Goal: Task Accomplishment & Management: Use online tool/utility

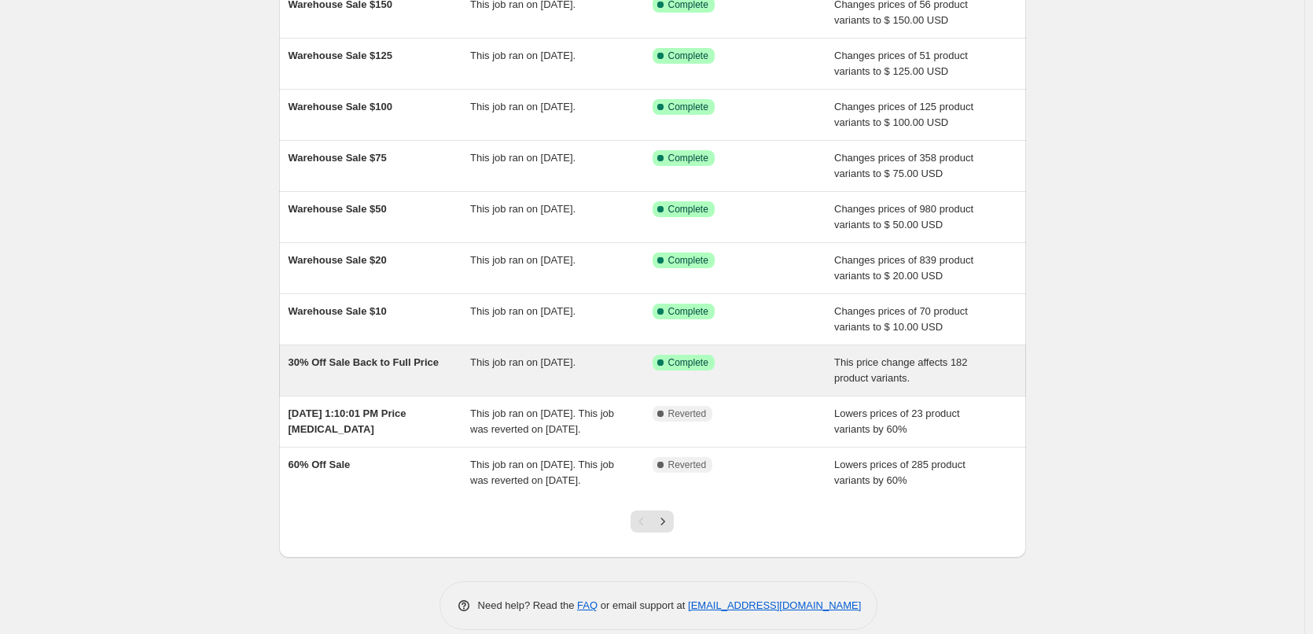
scroll to position [157, 0]
click at [391, 359] on span "30% Off Sale Back to Full Price" at bounding box center [364, 361] width 150 height 12
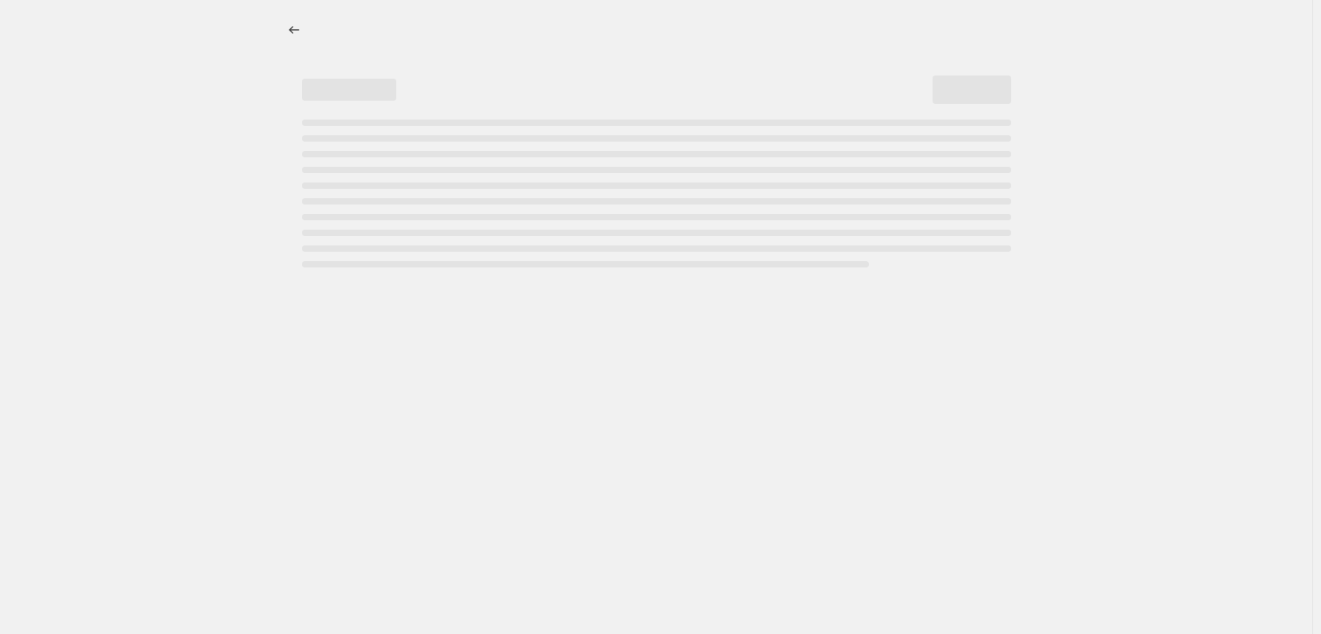
select select "ecap"
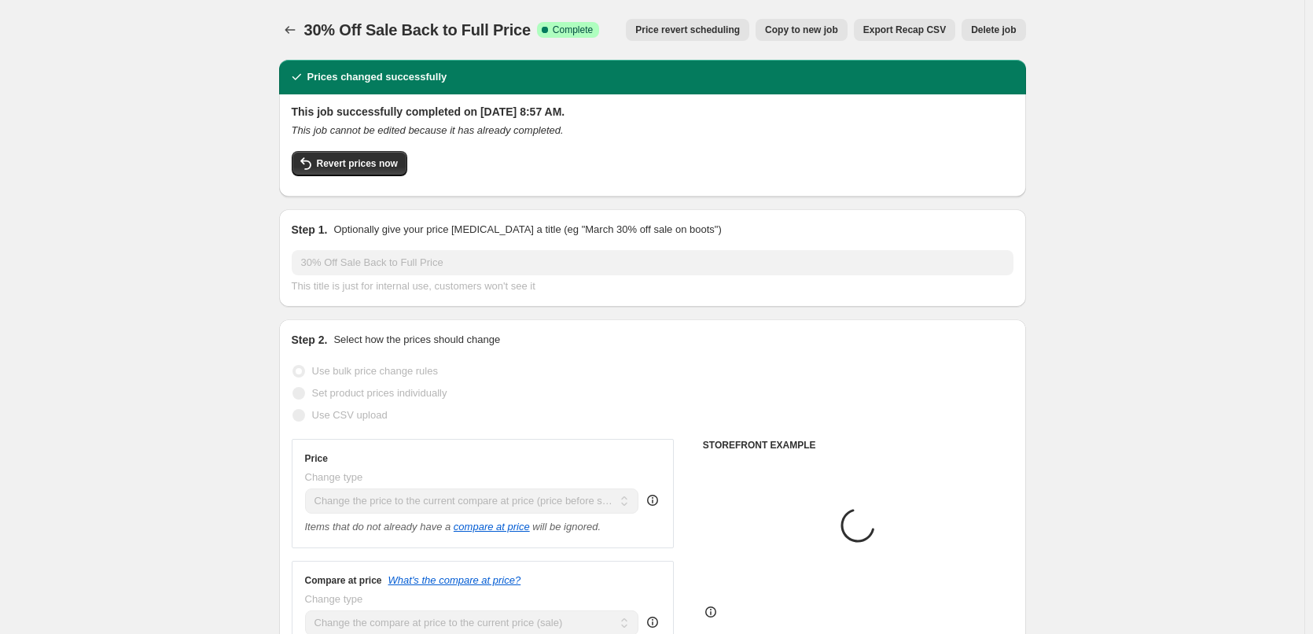
select select "collection"
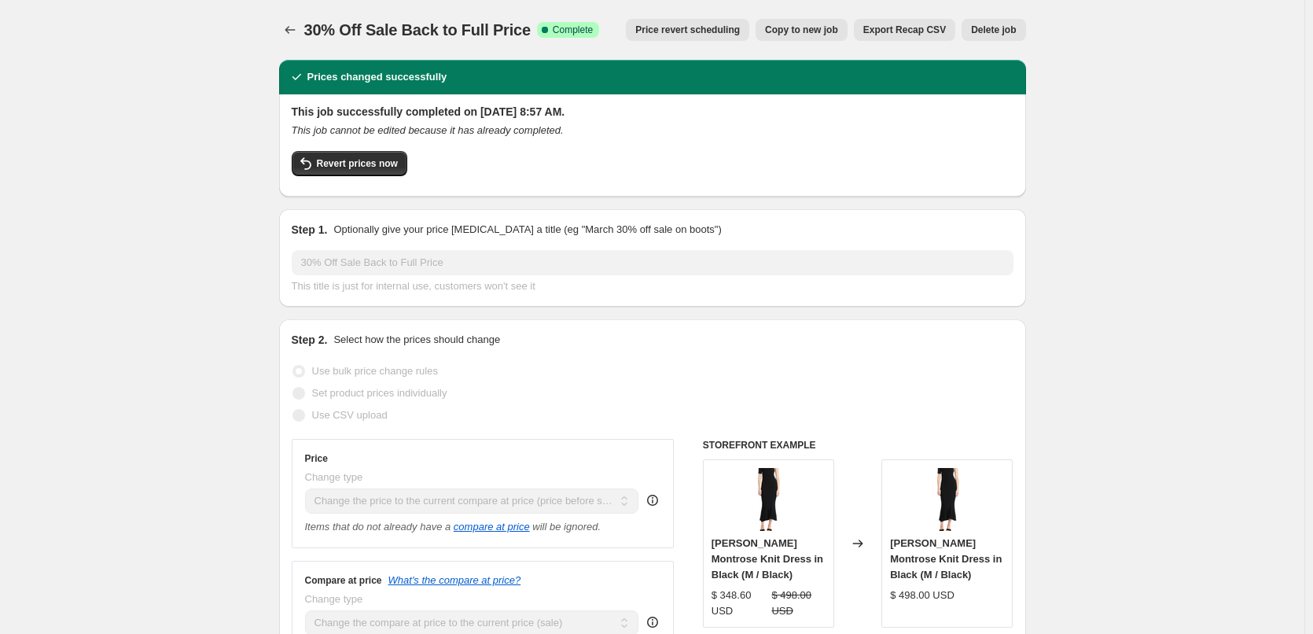
click at [704, 27] on span "Price revert scheduling" at bounding box center [687, 30] width 105 height 13
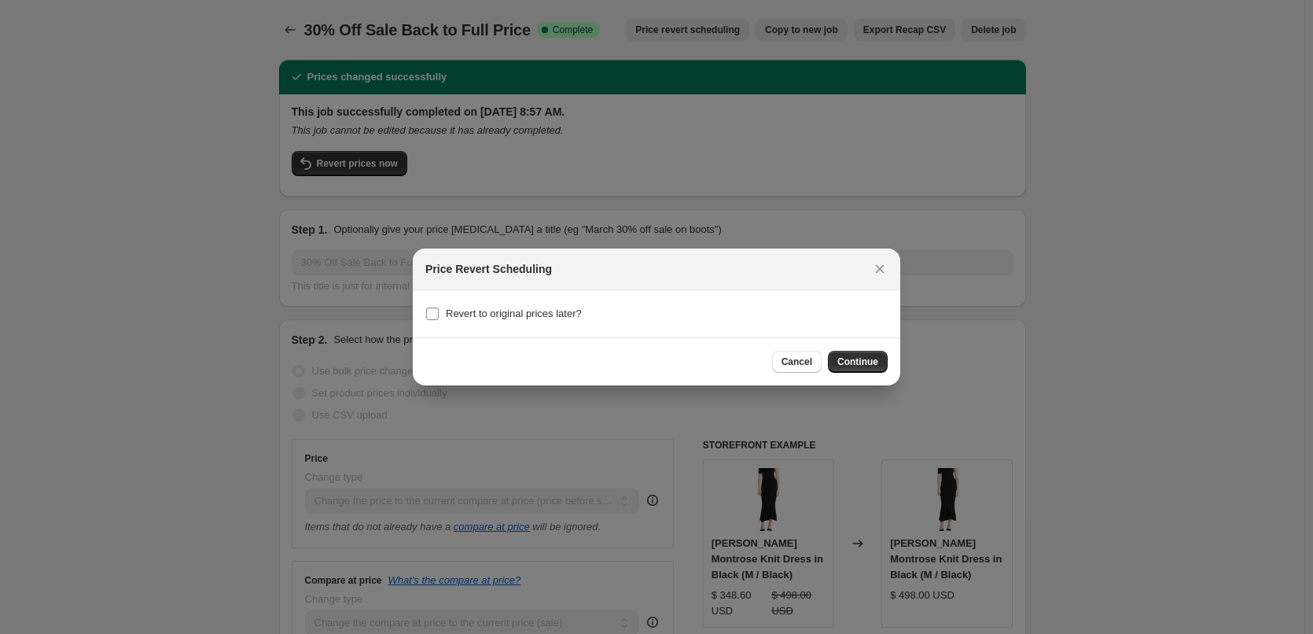
click at [484, 315] on span "Revert to original prices later?" at bounding box center [514, 313] width 136 height 12
click at [439, 315] on input "Revert to original prices later?" at bounding box center [432, 313] width 13 height 13
checkbox input "true"
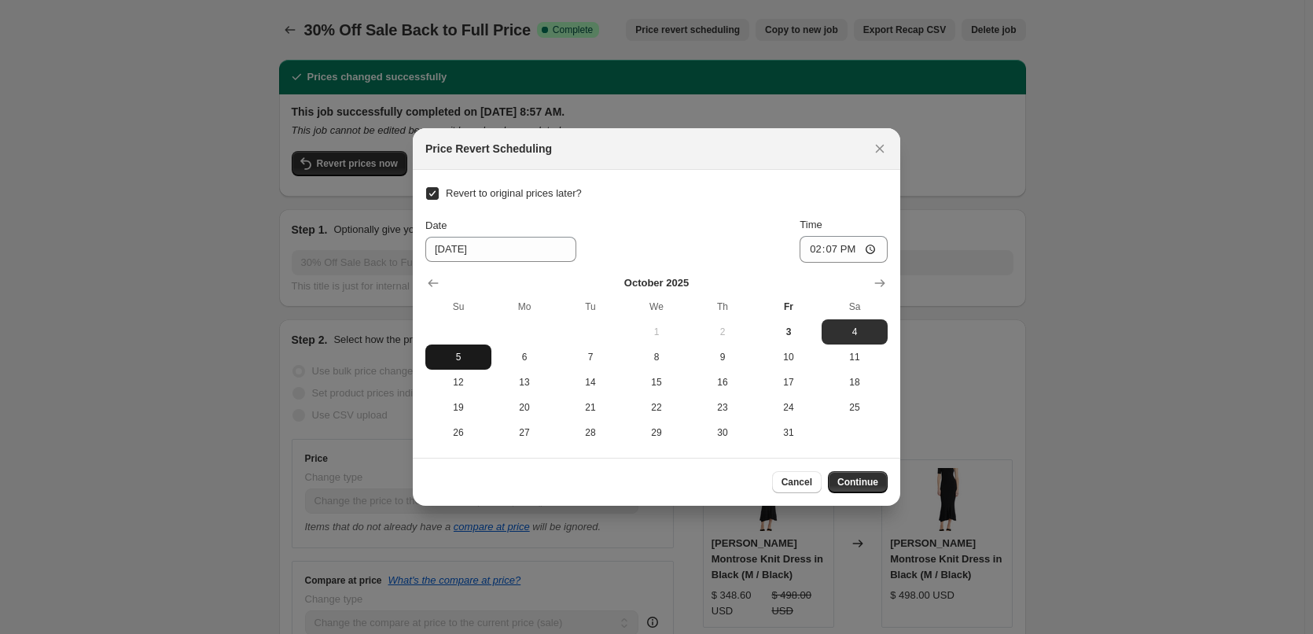
click at [462, 357] on span "5" at bounding box center [458, 357] width 53 height 13
click at [832, 243] on input "14:07" at bounding box center [844, 249] width 88 height 27
click at [857, 334] on span "4" at bounding box center [854, 331] width 53 height 13
type input "[DATE]"
click at [813, 255] on input "14:07" at bounding box center [844, 249] width 88 height 27
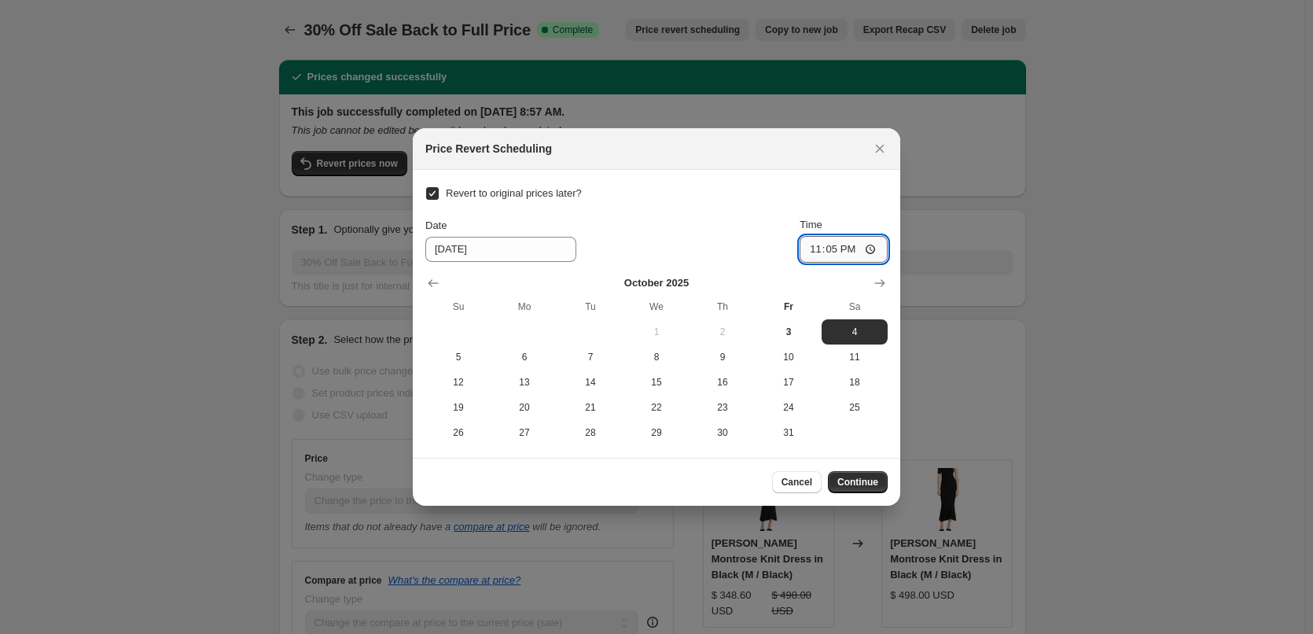
type input "23:59"
click at [657, 200] on div "Revert to original prices later? Date [DATE] Time 23:59 [DATE] Su Mo Tu We Th F…" at bounding box center [656, 313] width 462 height 263
click at [467, 357] on span "5" at bounding box center [458, 357] width 53 height 13
type input "[DATE]"
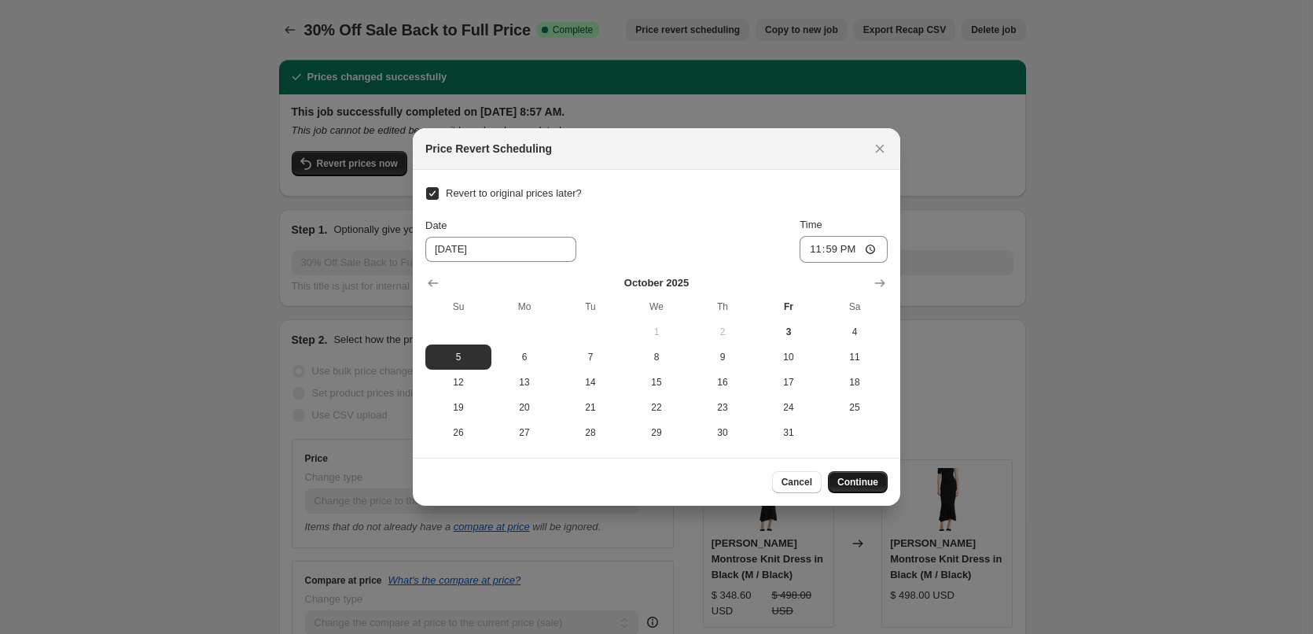
click at [865, 491] on button "Continue" at bounding box center [858, 482] width 60 height 22
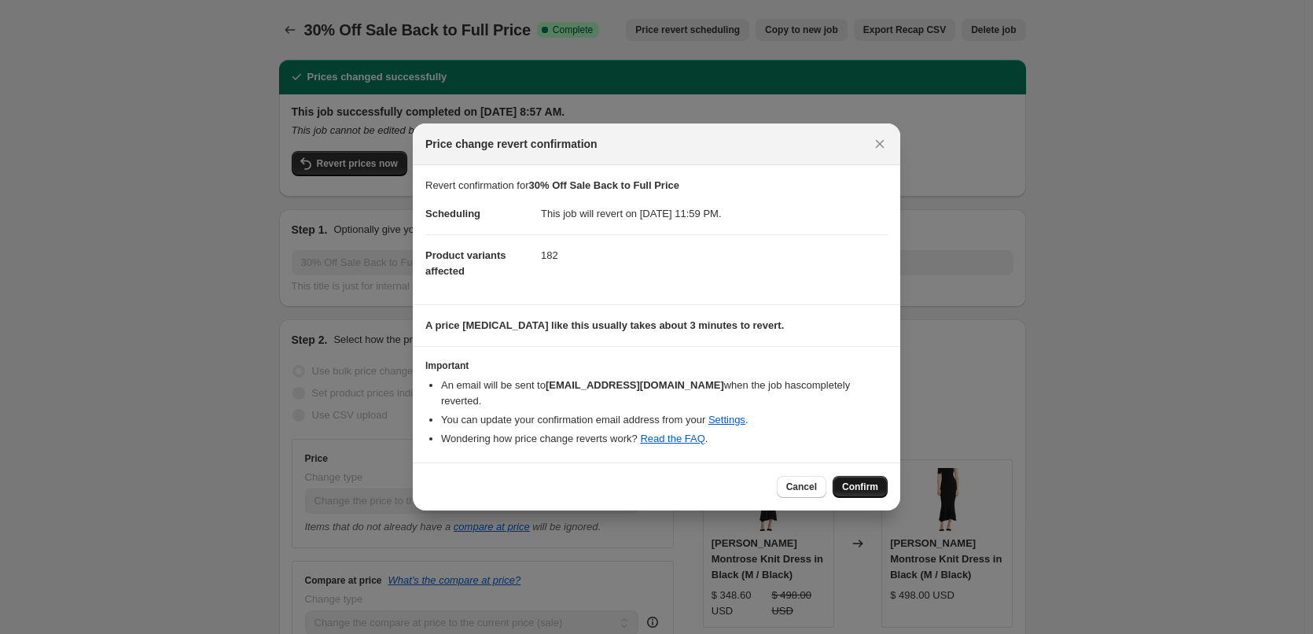
click at [876, 480] on span "Confirm" at bounding box center [860, 486] width 36 height 13
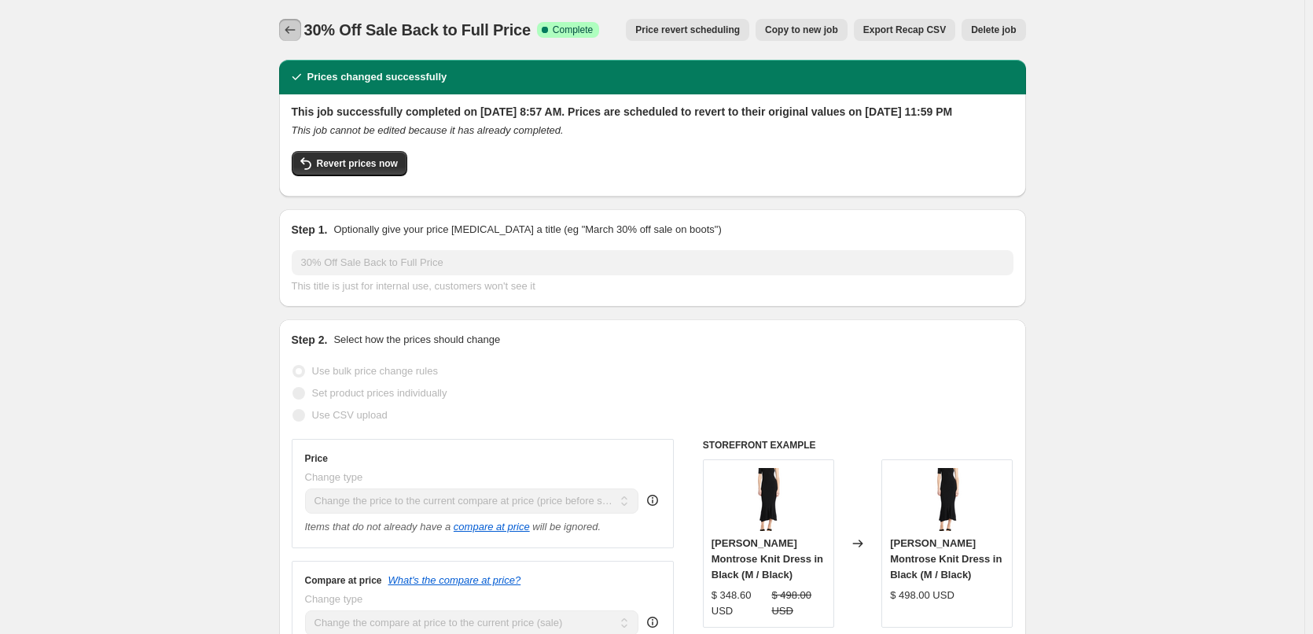
click at [298, 37] on icon "Price change jobs" at bounding box center [290, 30] width 16 height 16
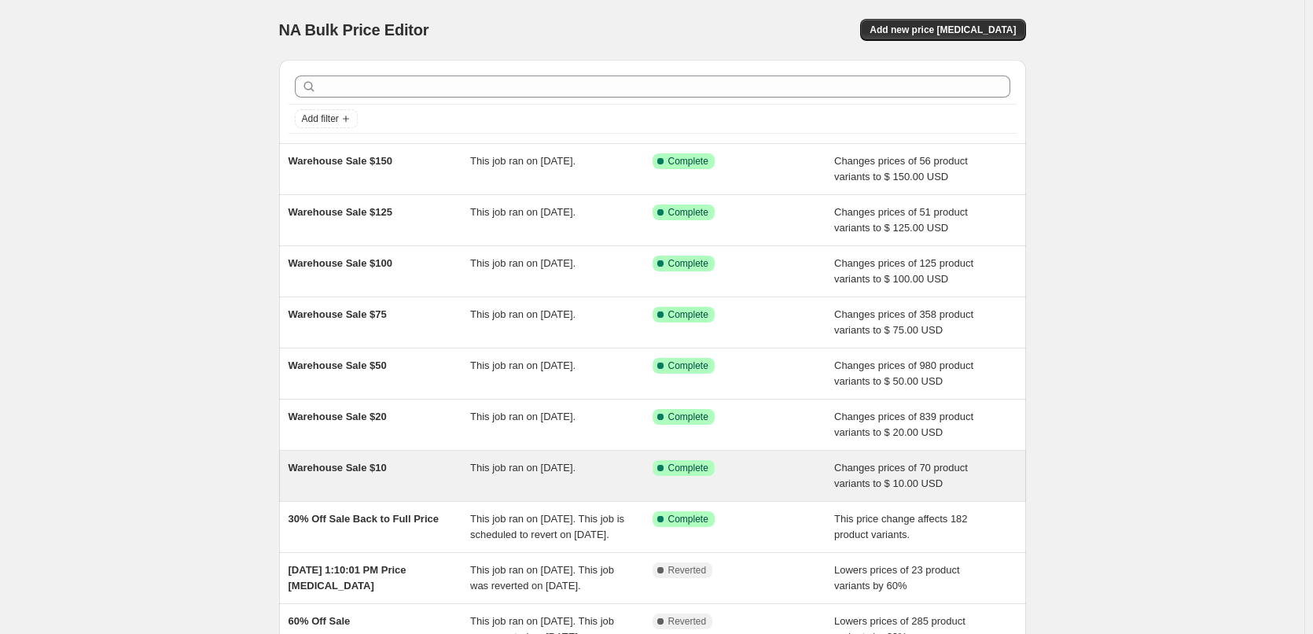
click at [354, 458] on div "Warehouse Sale $10 This job ran on [DATE]. Success Complete Complete Changes pr…" at bounding box center [652, 476] width 747 height 50
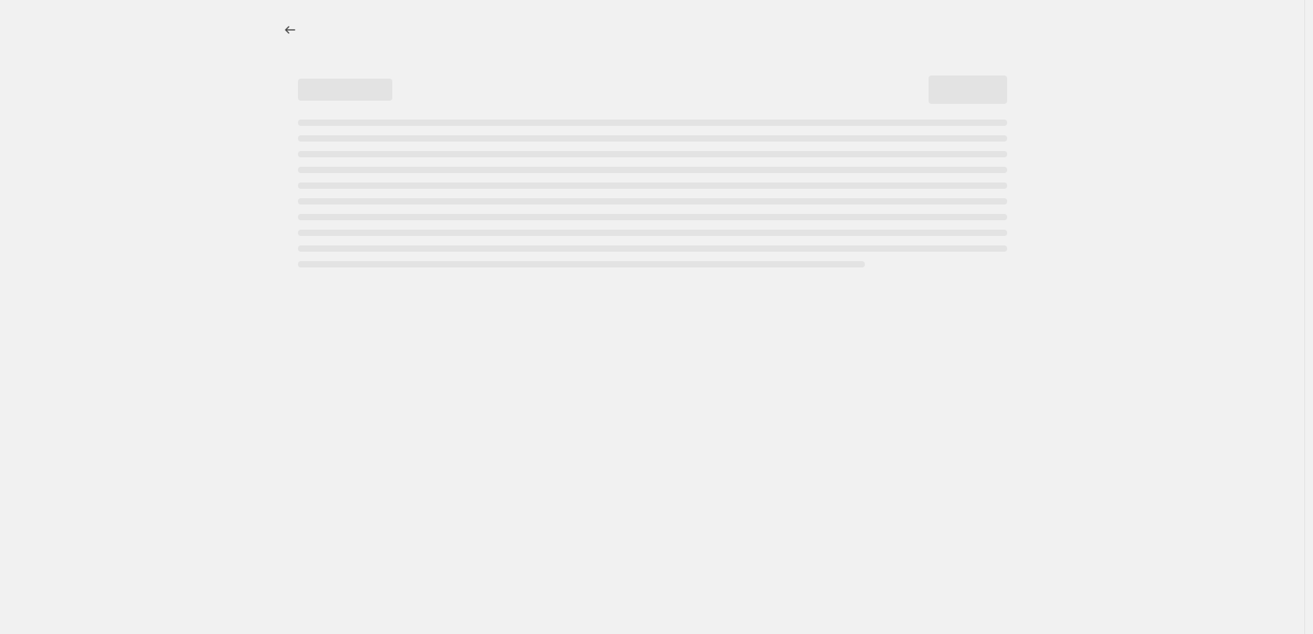
select select "collection"
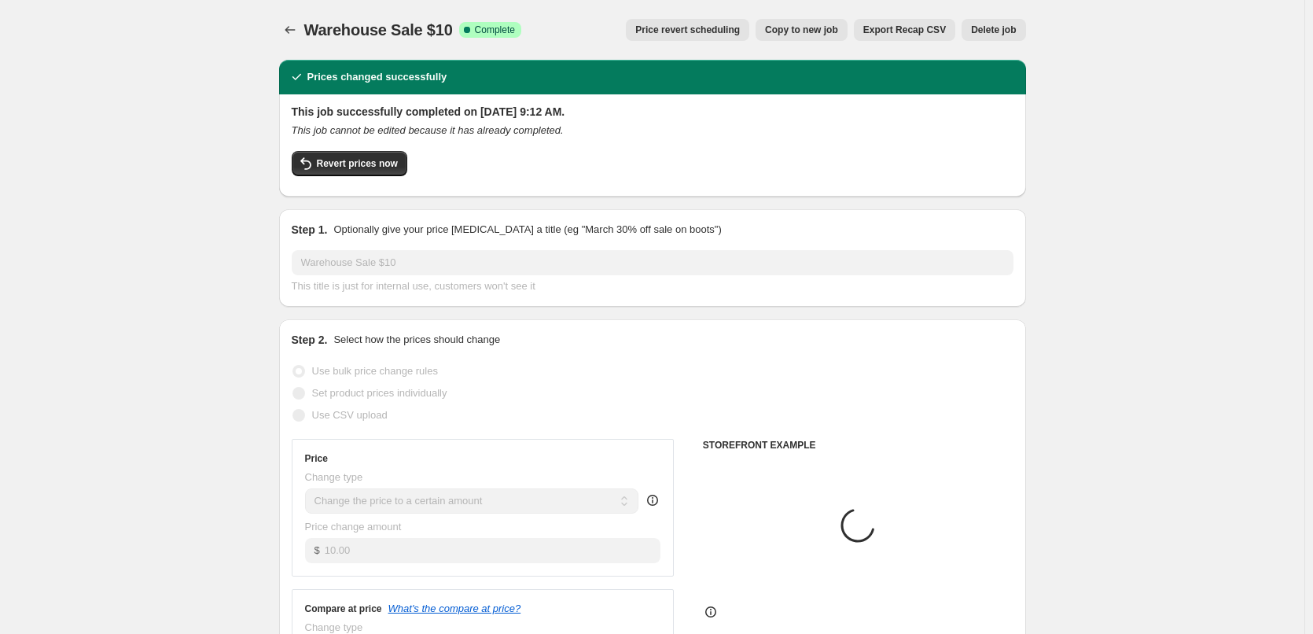
click at [712, 28] on span "Price revert scheduling" at bounding box center [687, 30] width 105 height 13
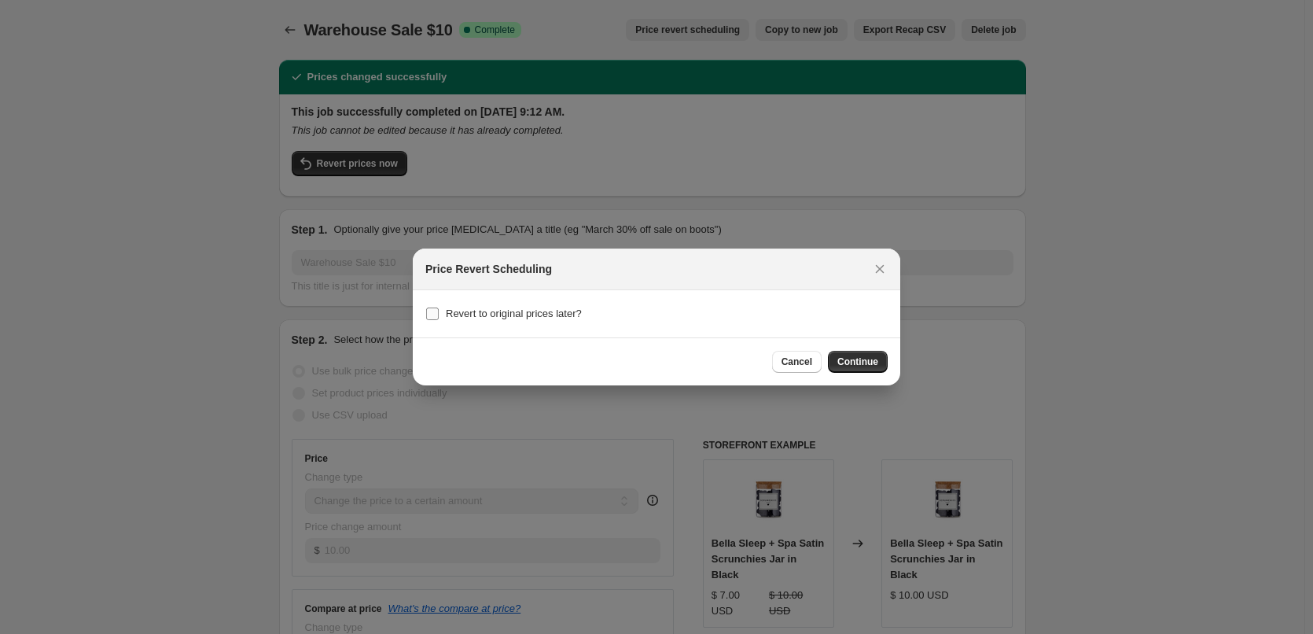
click at [506, 316] on span "Revert to original prices later?" at bounding box center [514, 313] width 136 height 12
click at [439, 316] on input "Revert to original prices later?" at bounding box center [432, 313] width 13 height 13
checkbox input "true"
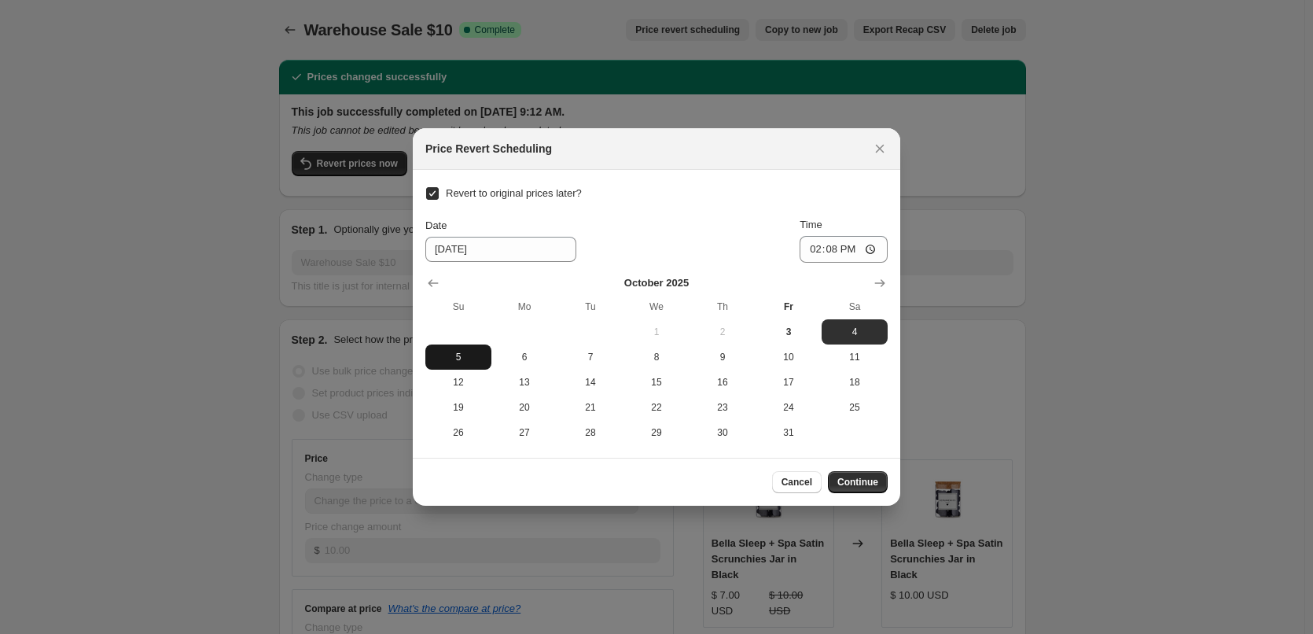
click at [469, 362] on span "5" at bounding box center [458, 357] width 53 height 13
type input "[DATE]"
click at [813, 250] on input "14:08" at bounding box center [844, 249] width 88 height 27
type input "23:59"
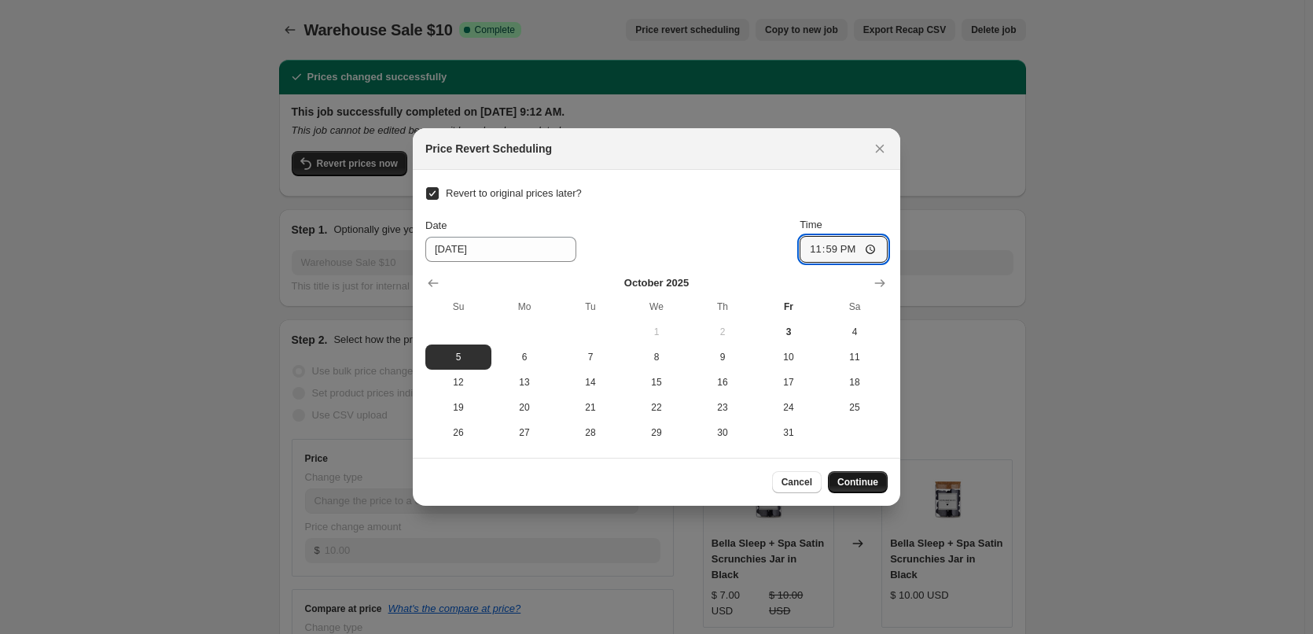
click at [862, 481] on span "Continue" at bounding box center [857, 482] width 41 height 13
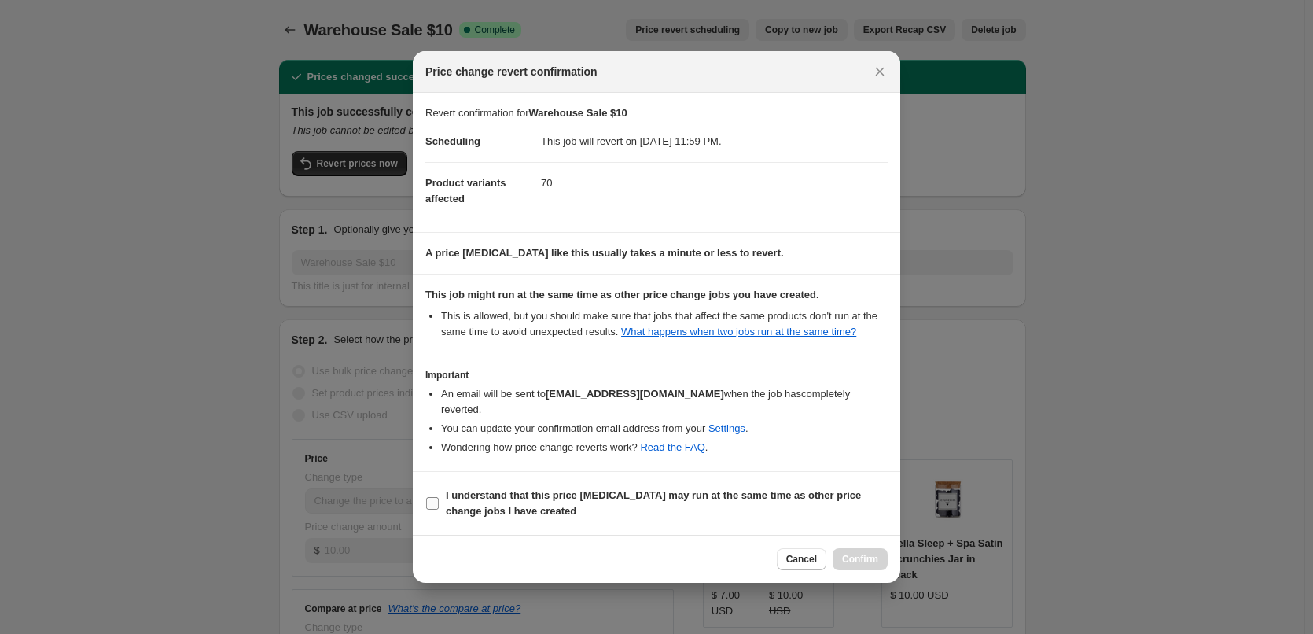
click at [491, 502] on b "I understand that this price [MEDICAL_DATA] may run at the same time as other p…" at bounding box center [653, 503] width 415 height 28
click at [439, 502] on input "I understand that this price [MEDICAL_DATA] may run at the same time as other p…" at bounding box center [432, 503] width 13 height 13
checkbox input "true"
click at [852, 553] on span "Confirm" at bounding box center [860, 559] width 36 height 13
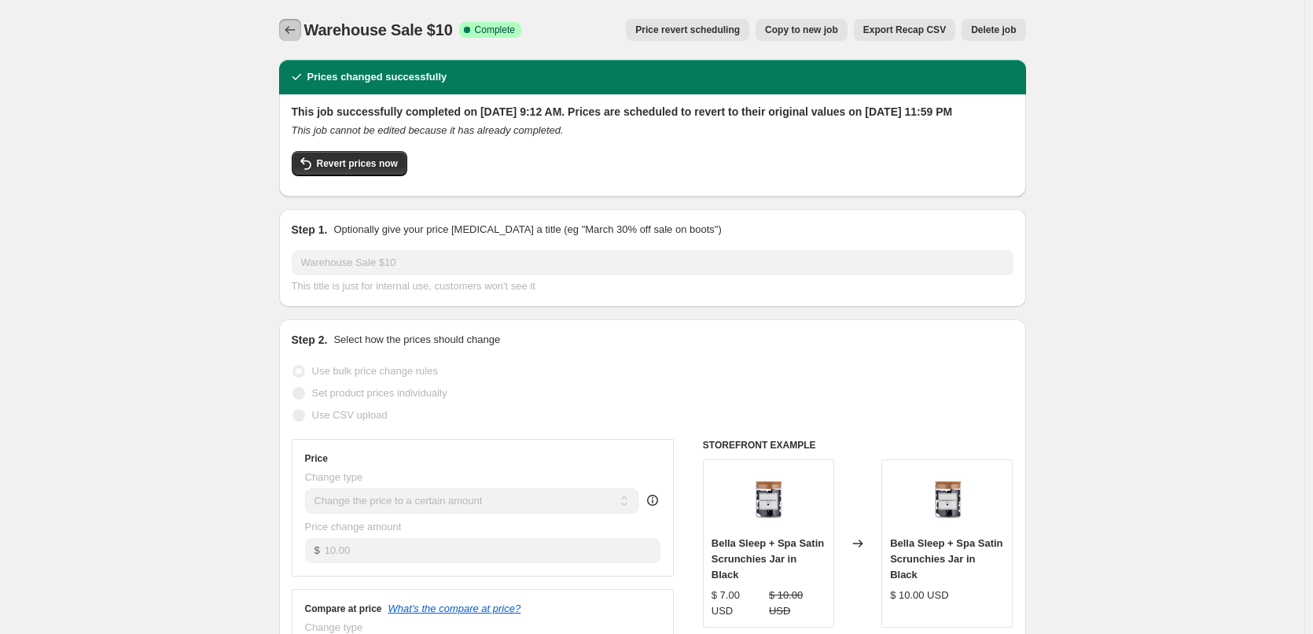
click at [294, 32] on icon "Price change jobs" at bounding box center [290, 30] width 16 height 16
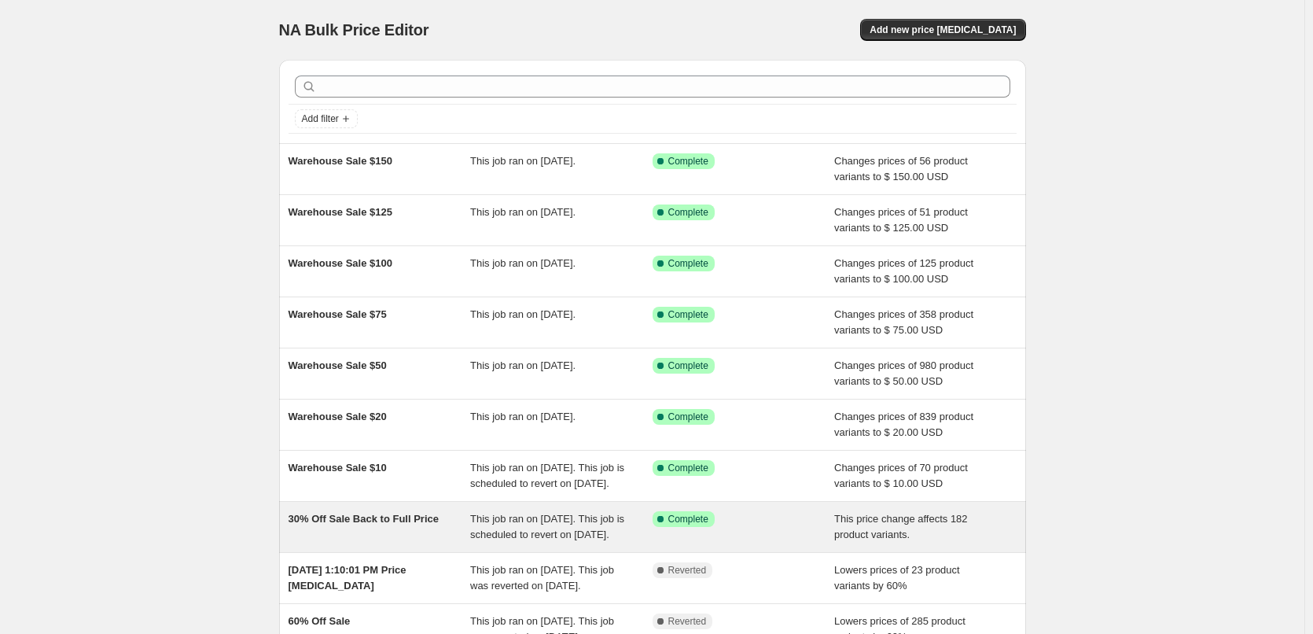
click at [355, 524] on span "30% Off Sale Back to Full Price" at bounding box center [364, 519] width 150 height 12
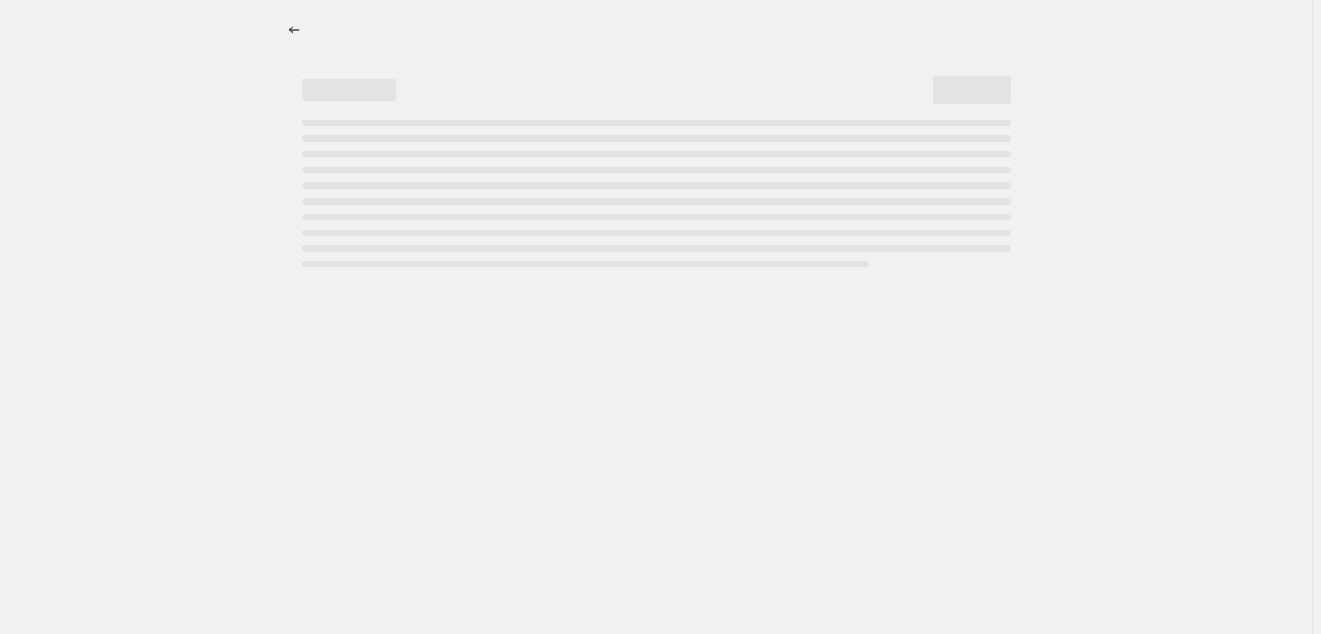
select select "ecap"
select select "collection"
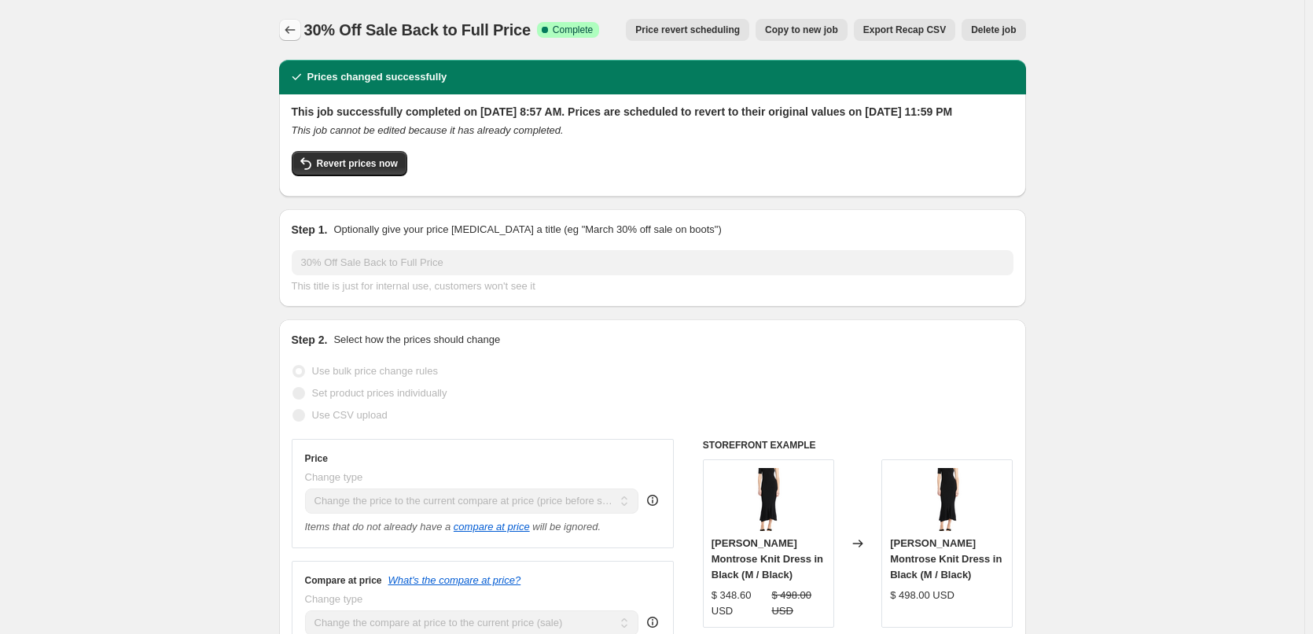
click at [298, 28] on icon "Price change jobs" at bounding box center [290, 30] width 16 height 16
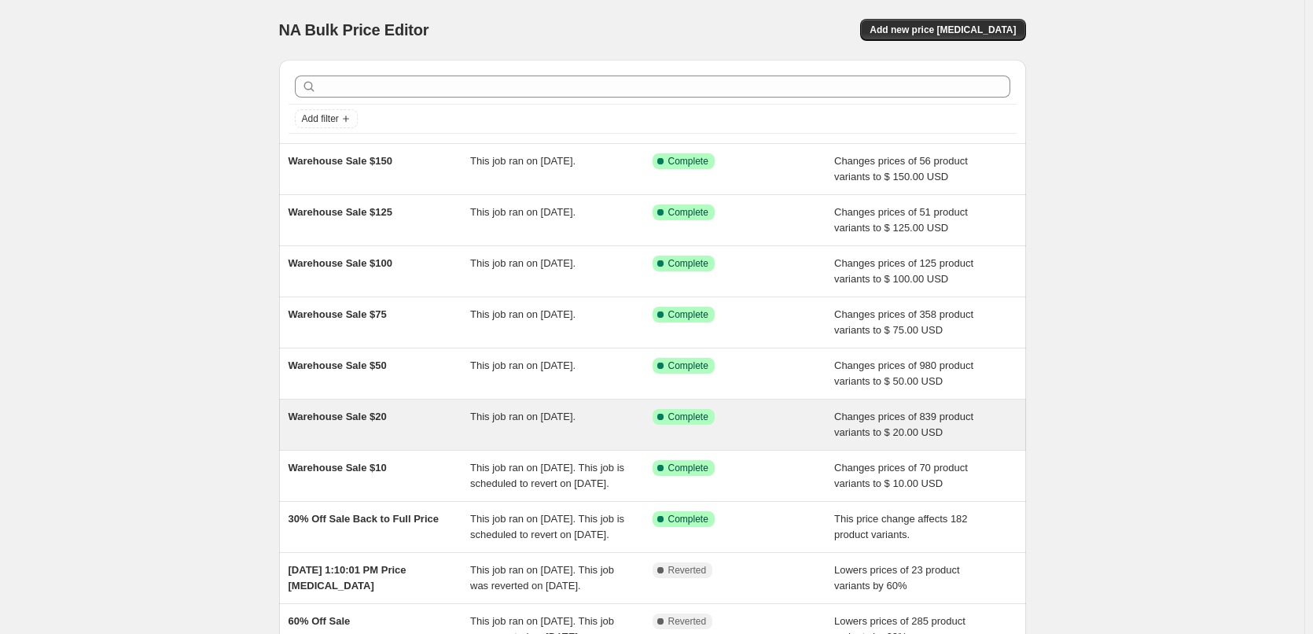
click at [337, 410] on span "Warehouse Sale $20" at bounding box center [338, 416] width 98 height 12
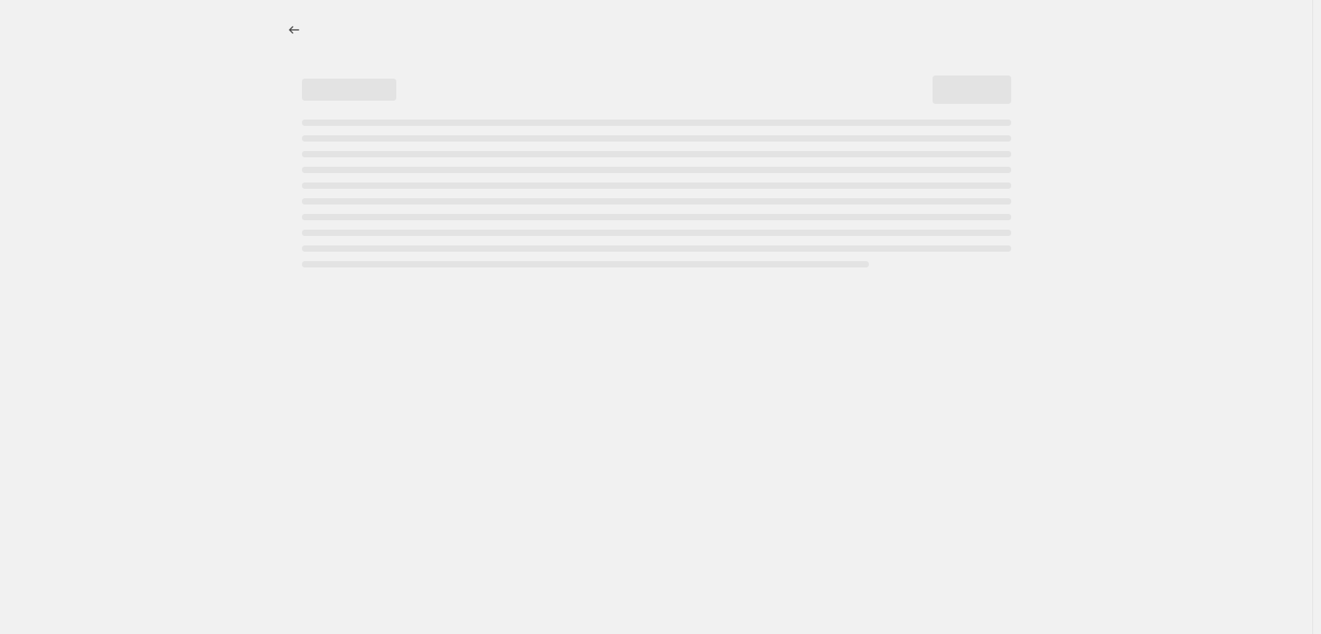
select select "collection"
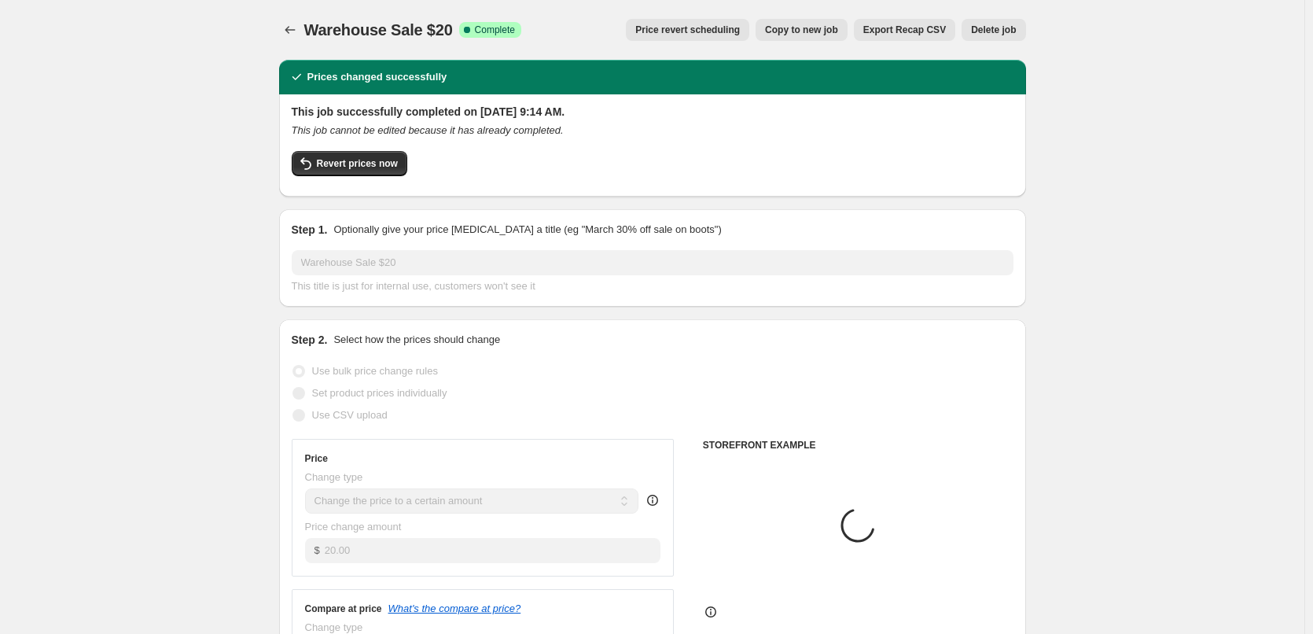
click at [708, 25] on span "Price revert scheduling" at bounding box center [687, 30] width 105 height 13
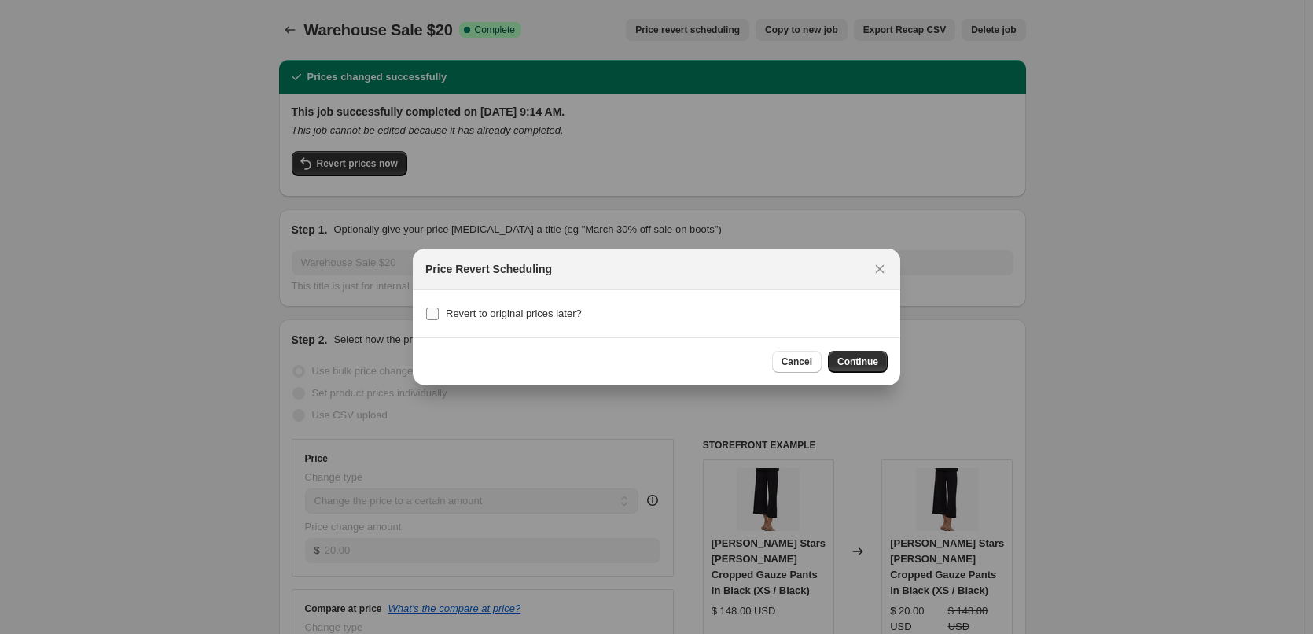
click at [432, 315] on input "Revert to original prices later?" at bounding box center [432, 313] width 13 height 13
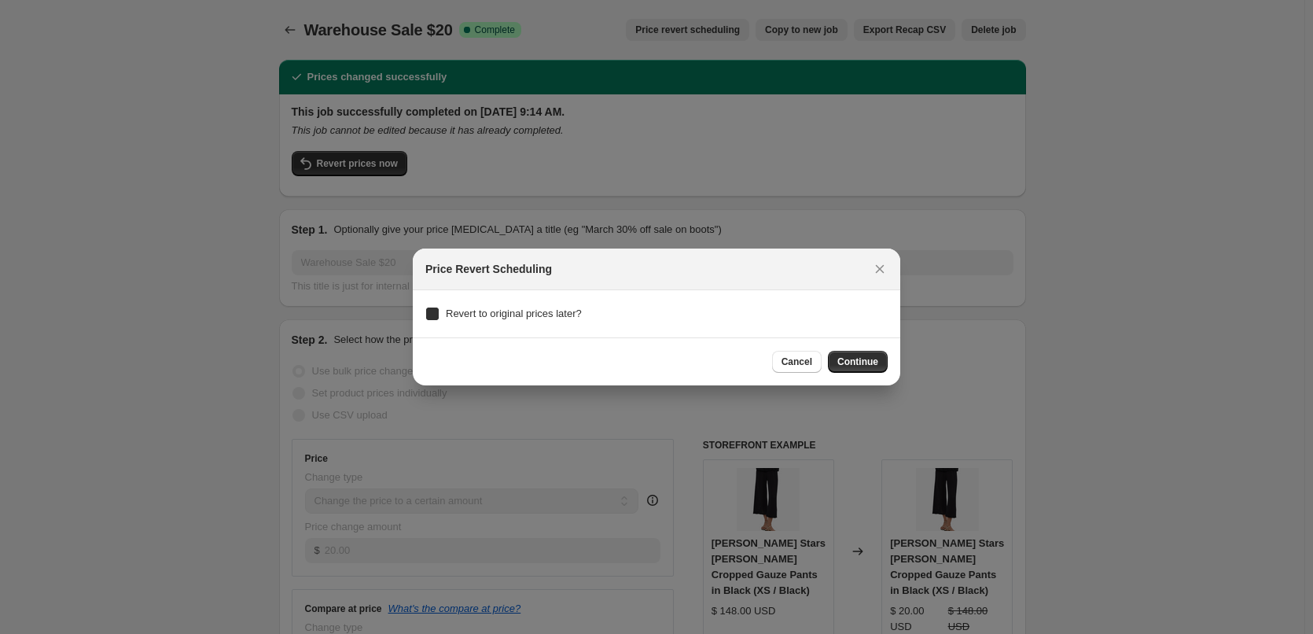
checkbox input "true"
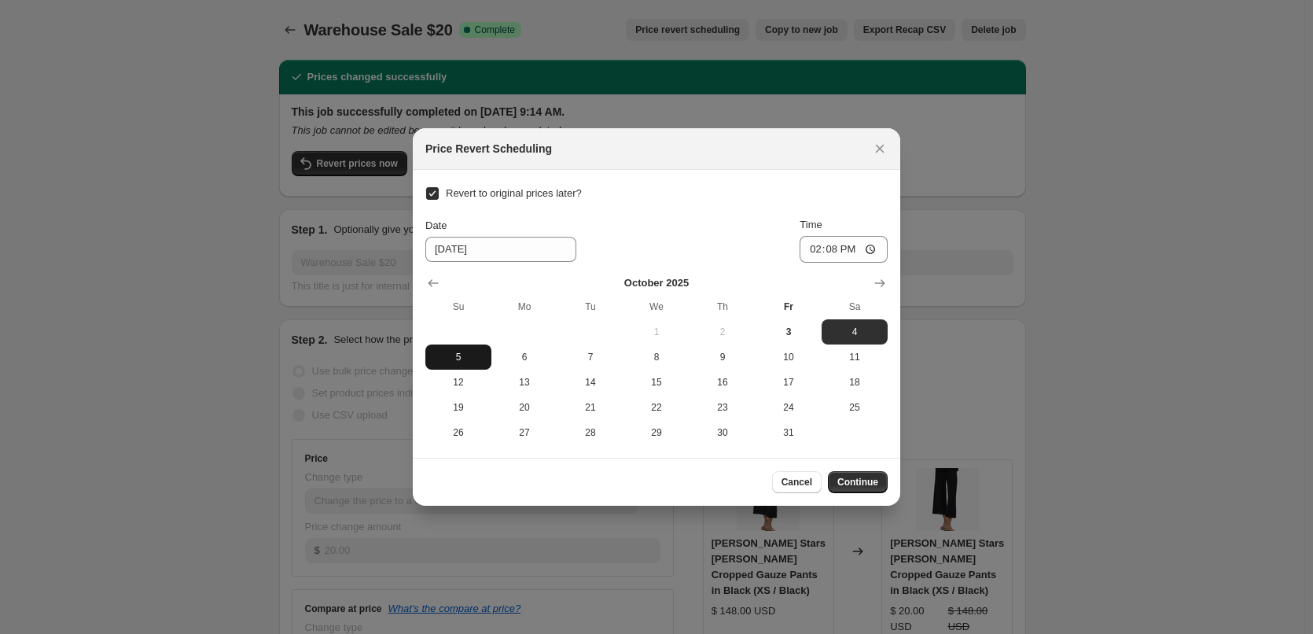
click at [456, 352] on span "5" at bounding box center [458, 357] width 53 height 13
type input "[DATE]"
click at [811, 251] on input "14:08" at bounding box center [844, 249] width 88 height 27
type input "23:59"
click at [876, 487] on span "Continue" at bounding box center [857, 482] width 41 height 13
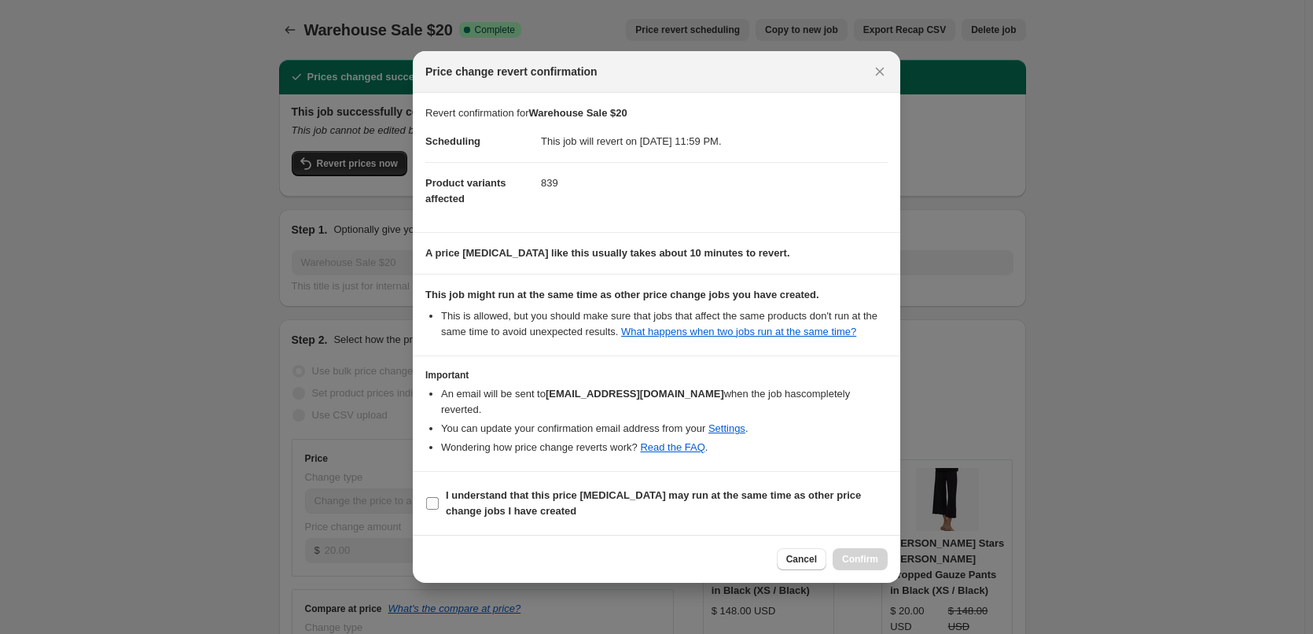
click at [472, 489] on b "I understand that this price [MEDICAL_DATA] may run at the same time as other p…" at bounding box center [653, 503] width 415 height 28
click at [439, 497] on input "I understand that this price [MEDICAL_DATA] may run at the same time as other p…" at bounding box center [432, 503] width 13 height 13
checkbox input "true"
click at [866, 553] on span "Confirm" at bounding box center [860, 559] width 36 height 13
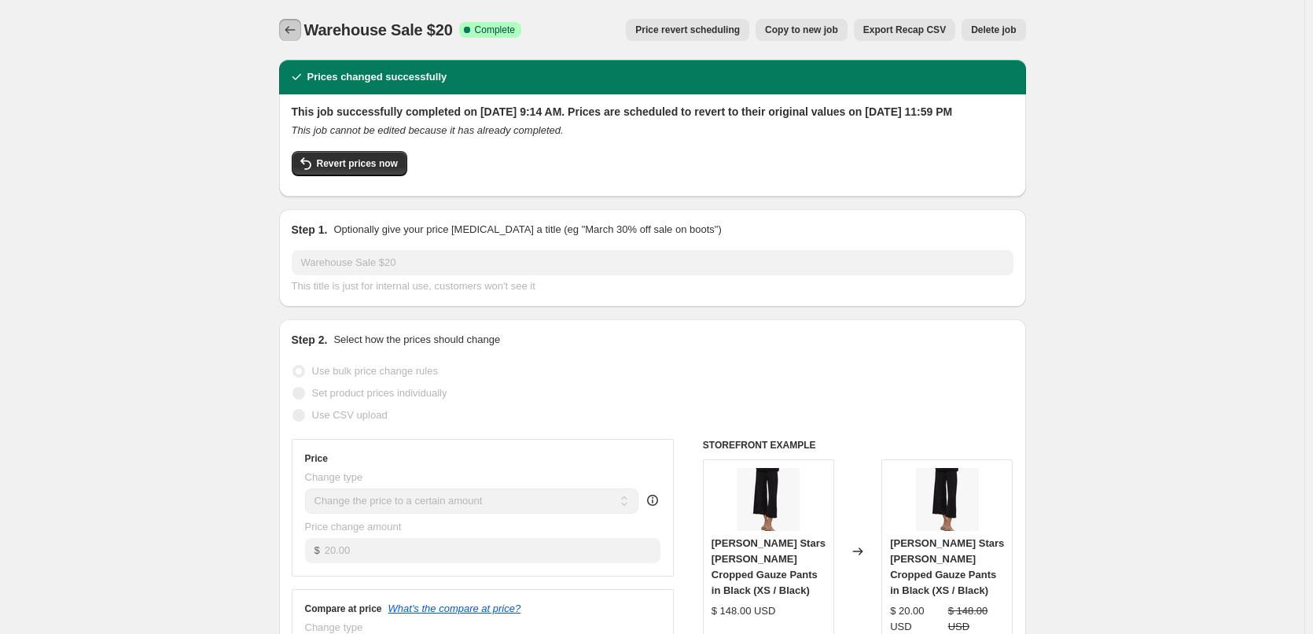
click at [291, 31] on icon "Price change jobs" at bounding box center [290, 30] width 16 height 16
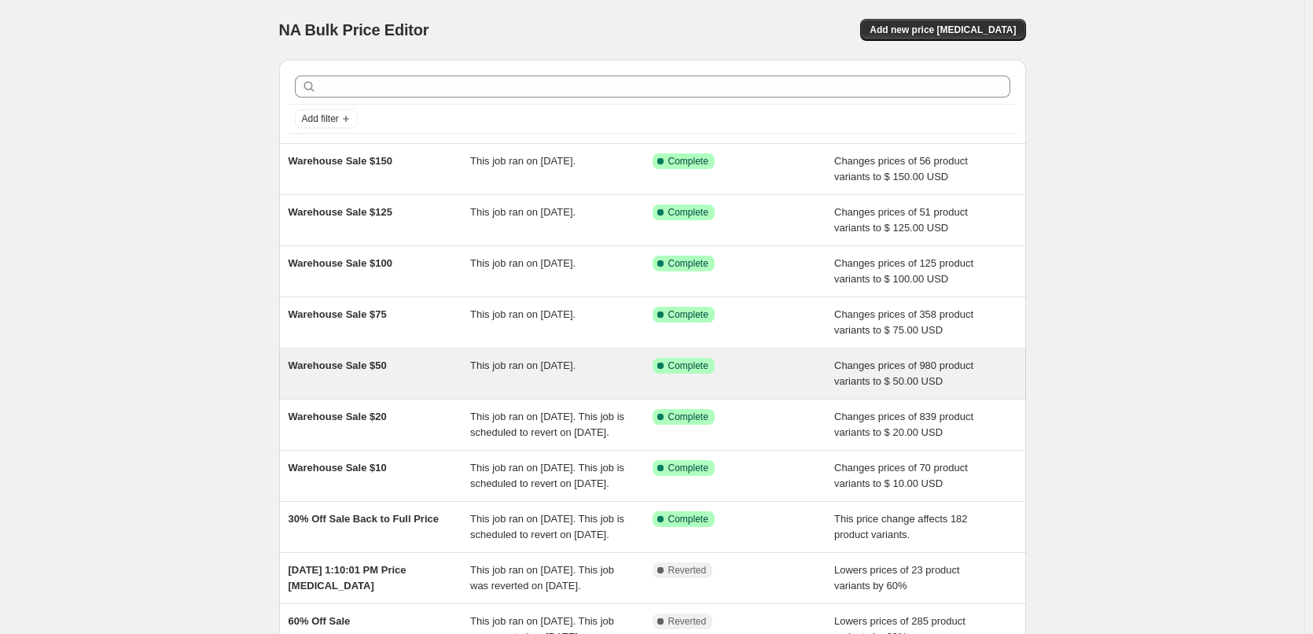
click at [359, 373] on div "Warehouse Sale $50" at bounding box center [380, 373] width 182 height 31
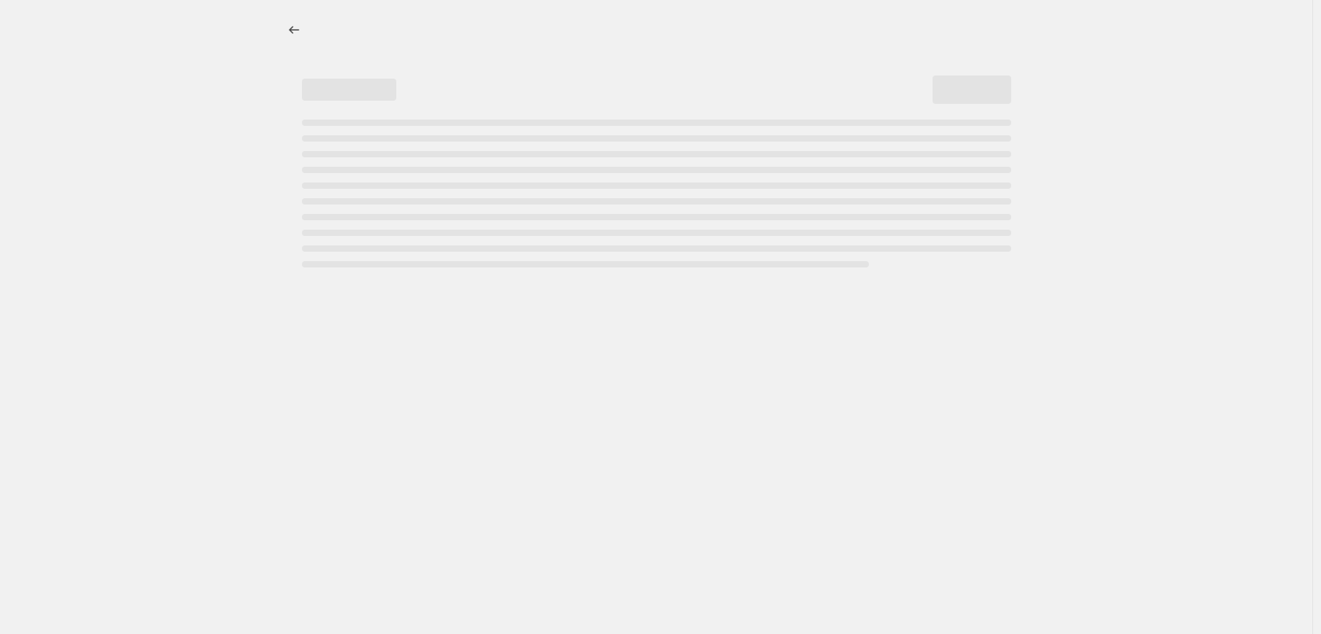
select select "collection"
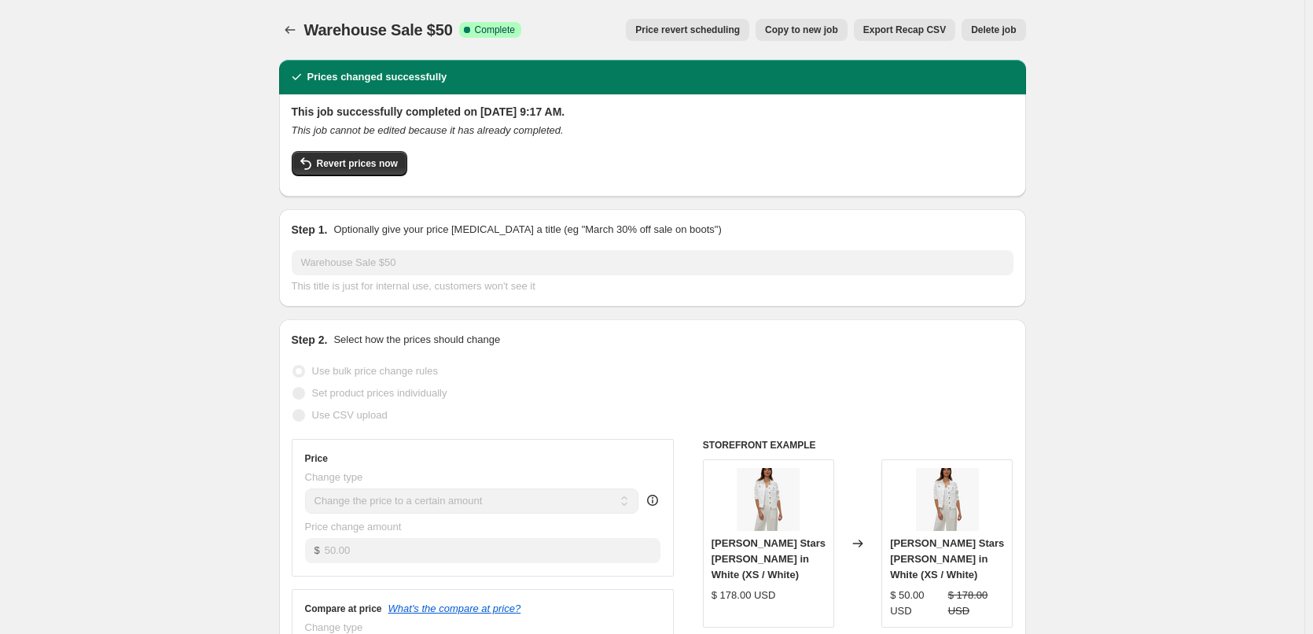
click at [715, 30] on span "Price revert scheduling" at bounding box center [687, 30] width 105 height 13
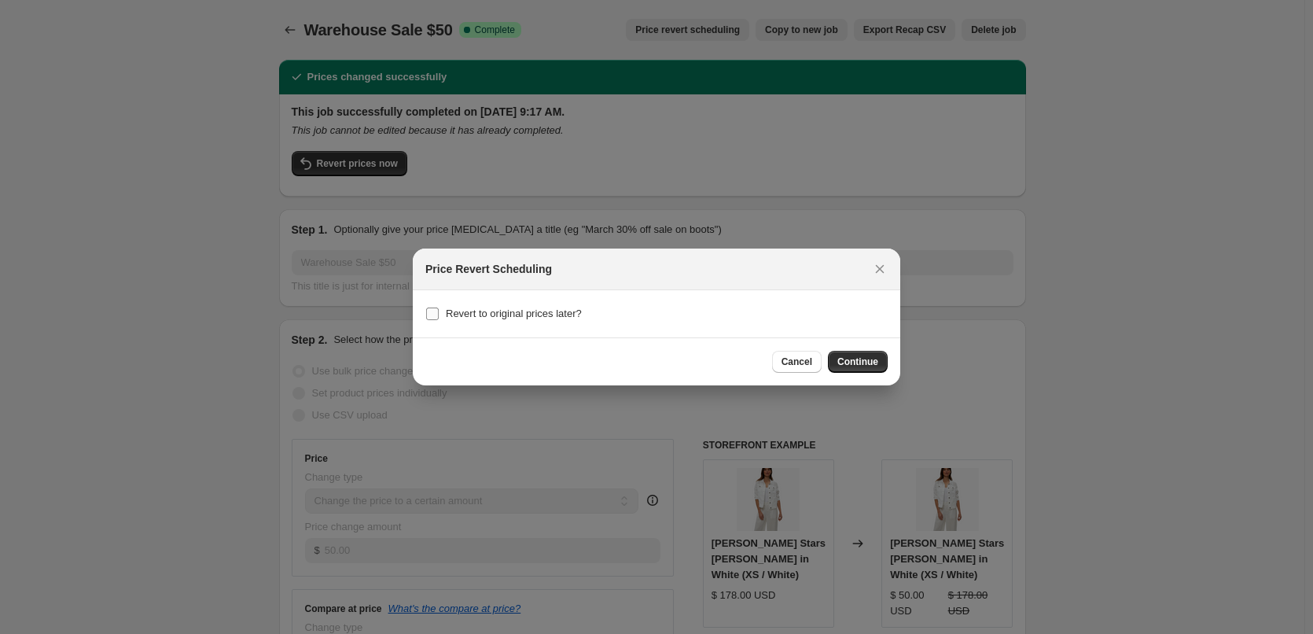
click at [428, 311] on input "Revert to original prices later?" at bounding box center [432, 313] width 13 height 13
checkbox input "true"
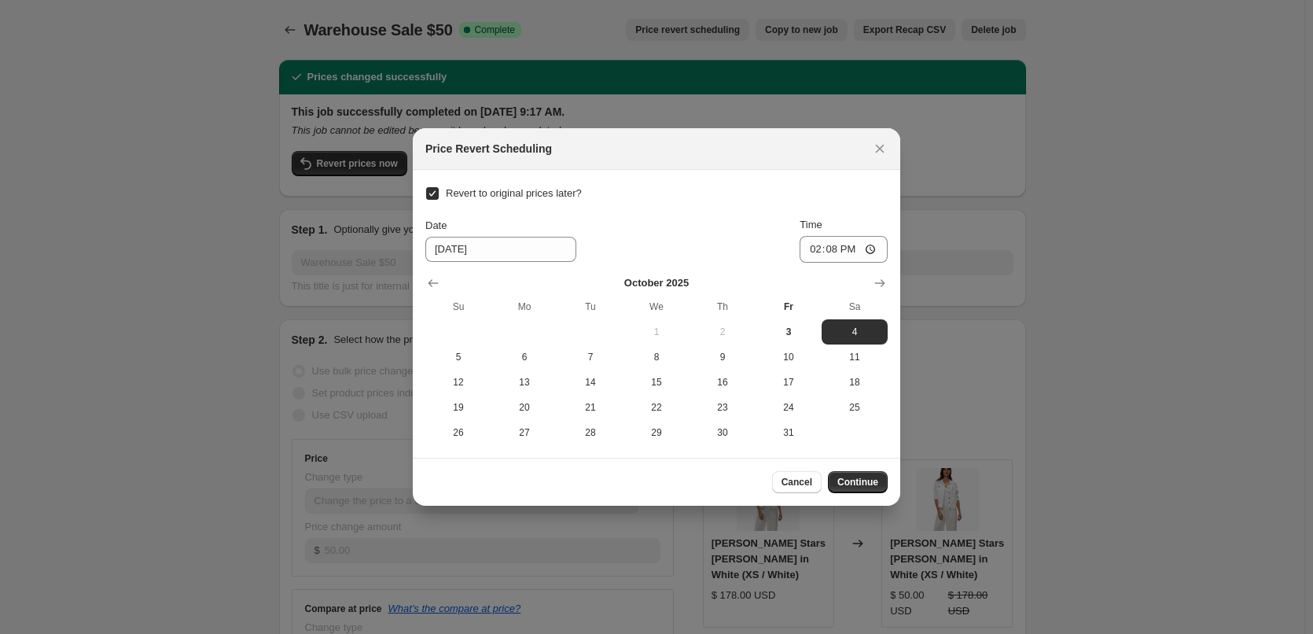
drag, startPoint x: 462, startPoint y: 359, endPoint x: 494, endPoint y: 330, distance: 42.3
click at [463, 359] on span "5" at bounding box center [458, 357] width 53 height 13
type input "[DATE]"
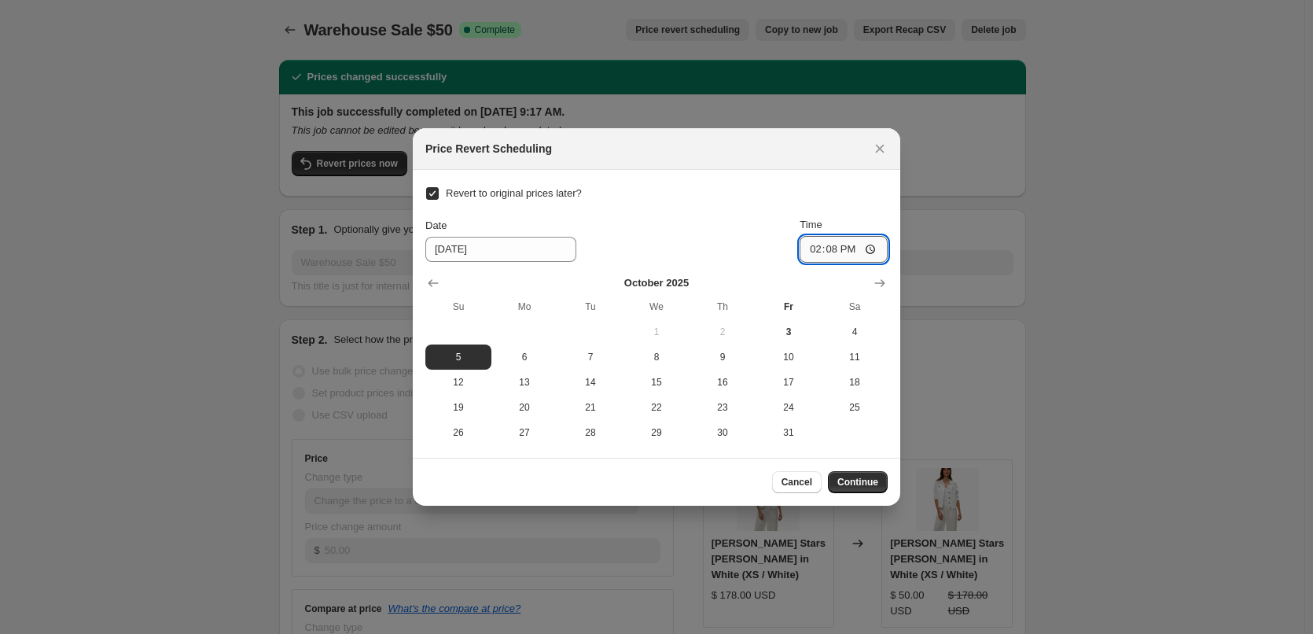
click at [812, 253] on input "14:08" at bounding box center [844, 249] width 88 height 27
type input "23:59"
click at [867, 480] on span "Continue" at bounding box center [857, 482] width 41 height 13
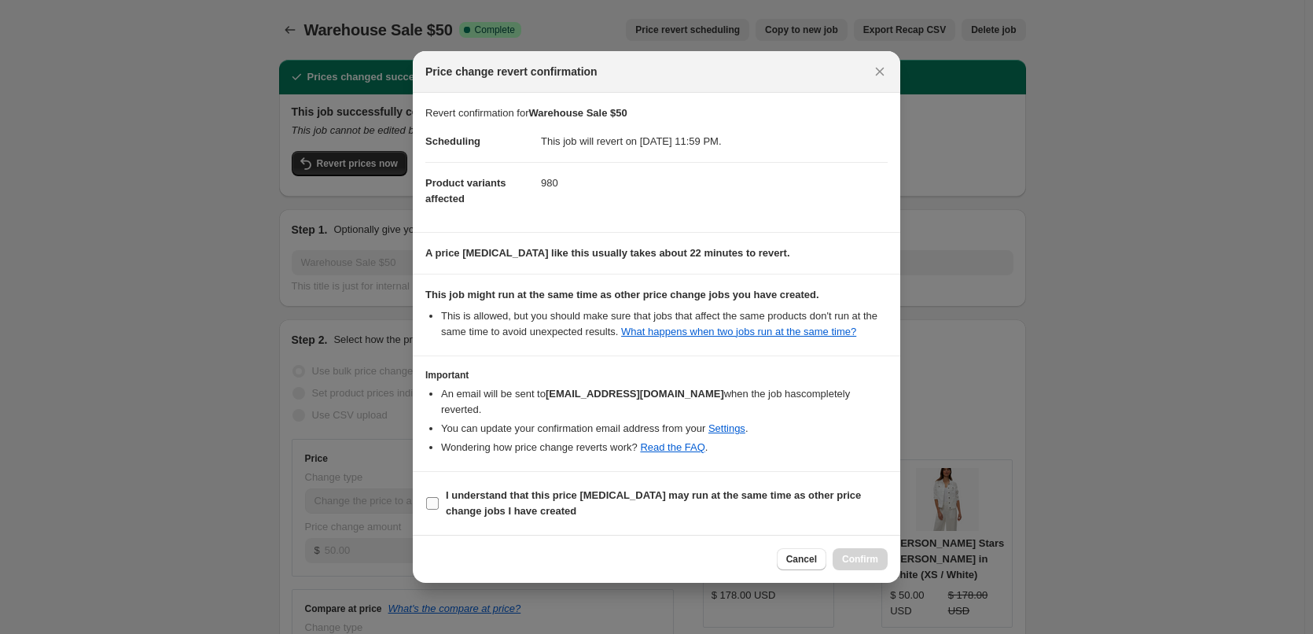
click at [612, 495] on span "I understand that this price [MEDICAL_DATA] may run at the same time as other p…" at bounding box center [667, 502] width 442 height 31
click at [439, 497] on input "I understand that this price [MEDICAL_DATA] may run at the same time as other p…" at bounding box center [432, 503] width 13 height 13
checkbox input "true"
click at [869, 553] on span "Confirm" at bounding box center [860, 559] width 36 height 13
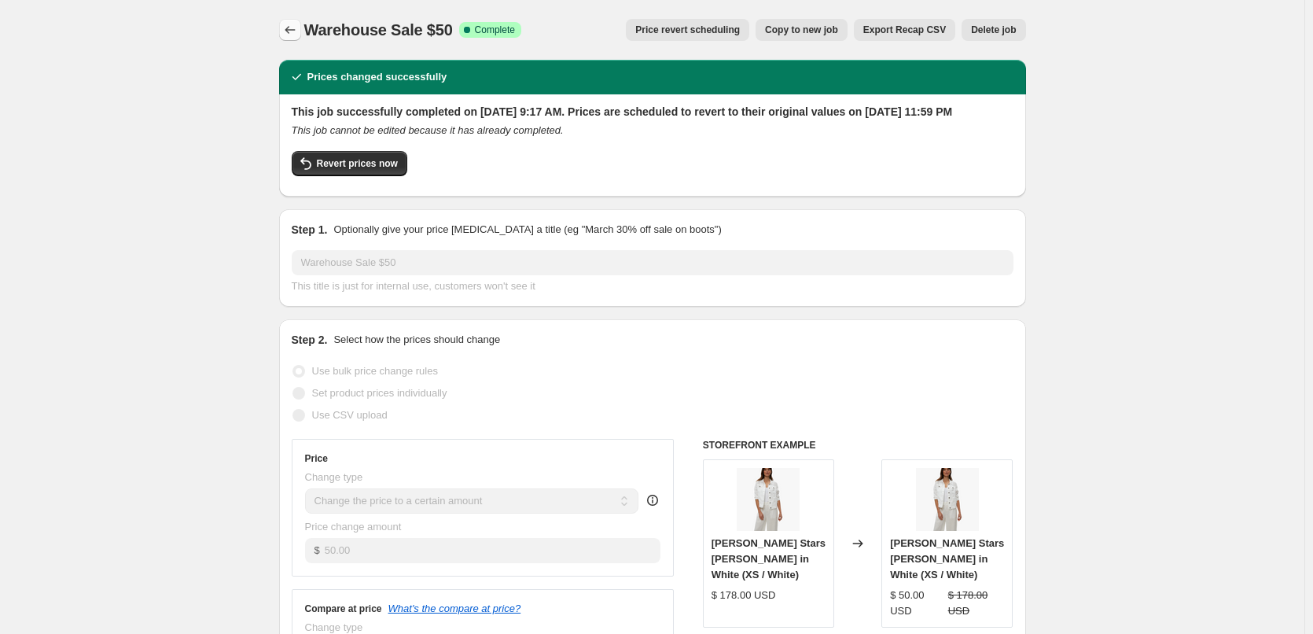
click at [296, 28] on icon "Price change jobs" at bounding box center [290, 30] width 16 height 16
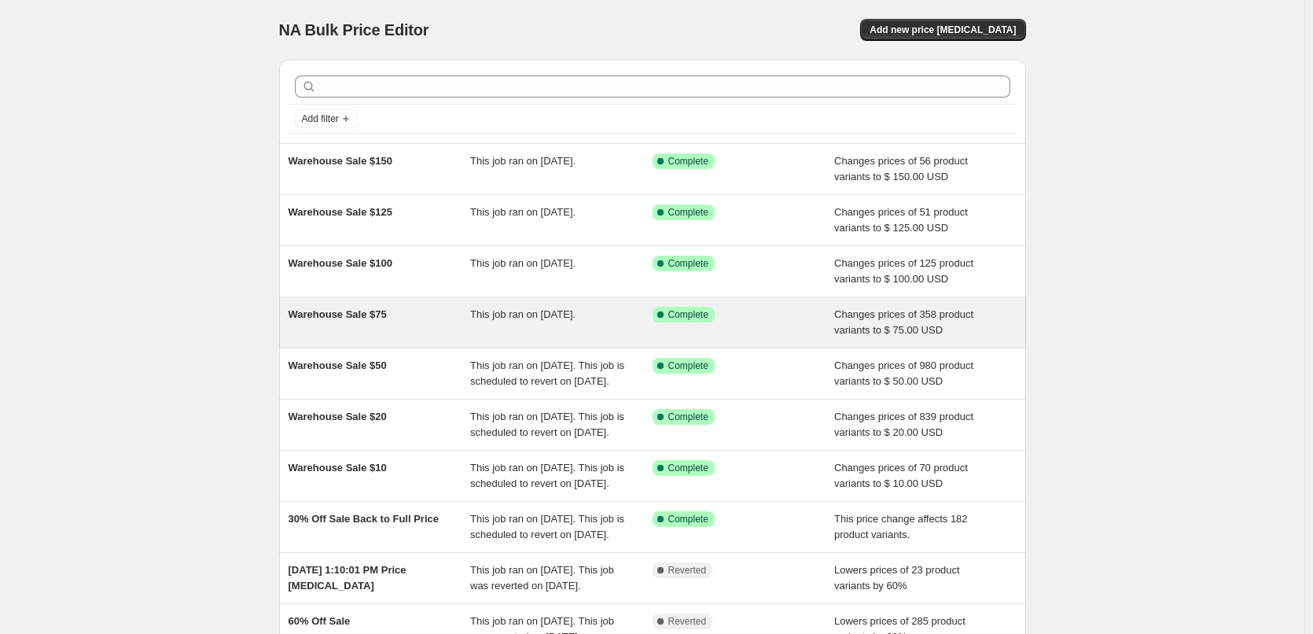
click at [362, 315] on span "Warehouse Sale $75" at bounding box center [338, 314] width 98 height 12
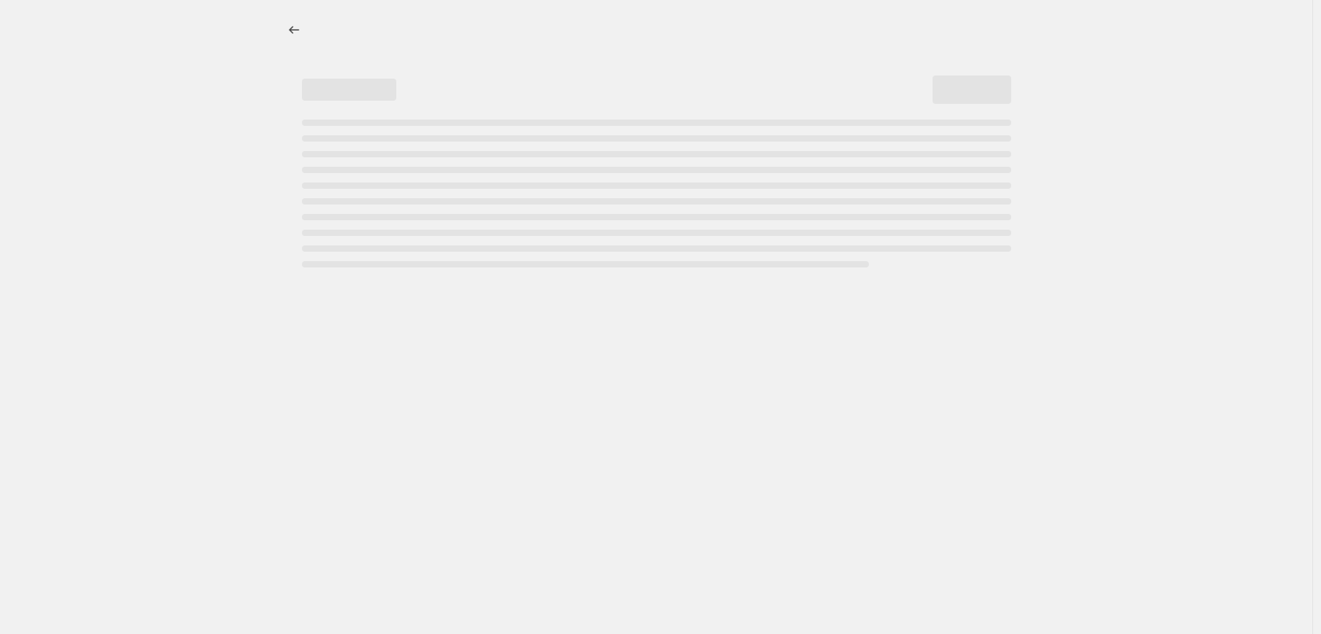
select select "collection"
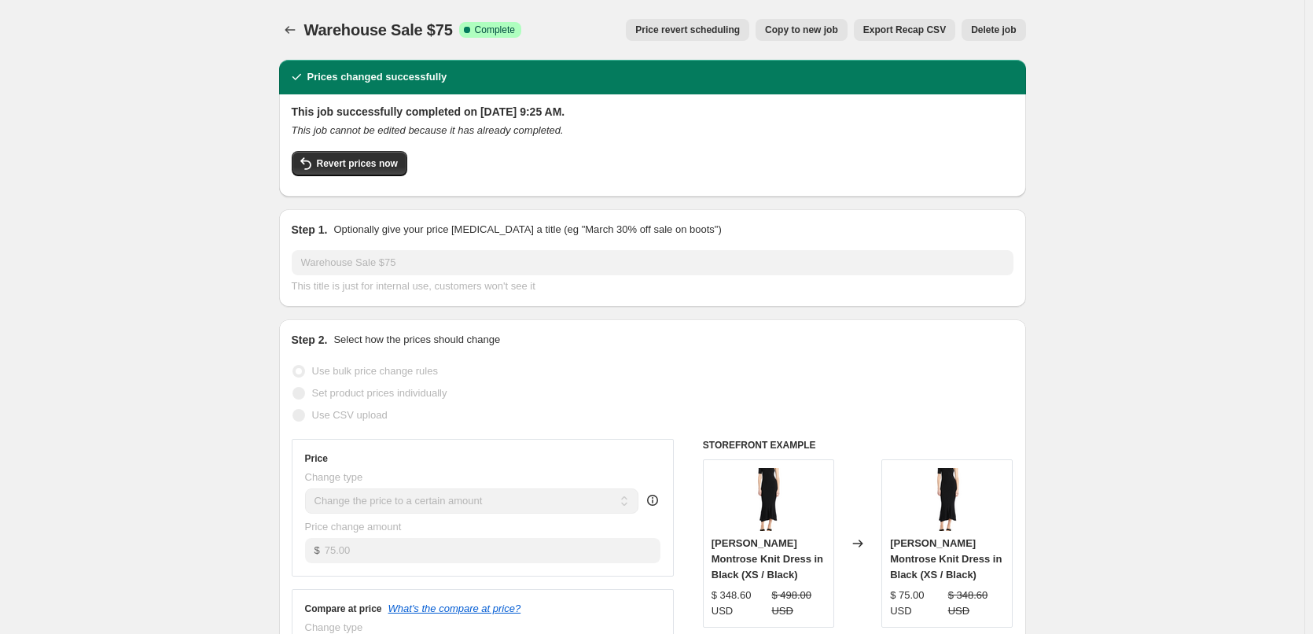
click at [740, 29] on span "Price revert scheduling" at bounding box center [687, 30] width 105 height 13
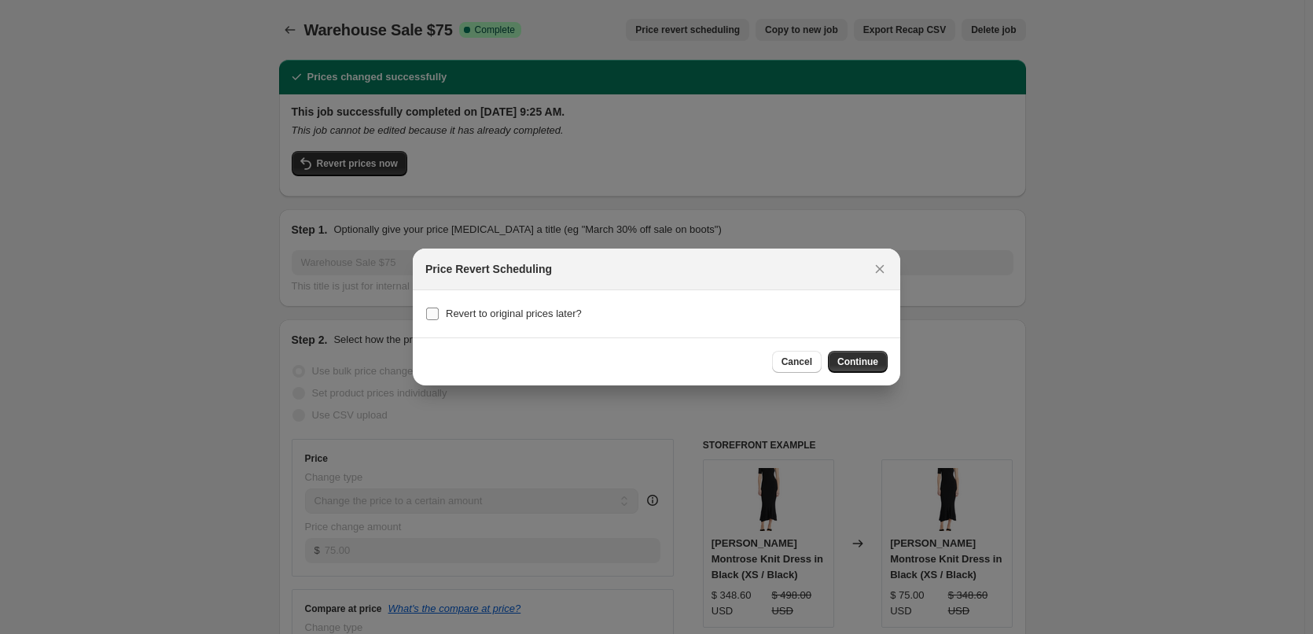
click at [474, 311] on span "Revert to original prices later?" at bounding box center [514, 313] width 136 height 12
click at [439, 311] on input "Revert to original prices later?" at bounding box center [432, 313] width 13 height 13
checkbox input "true"
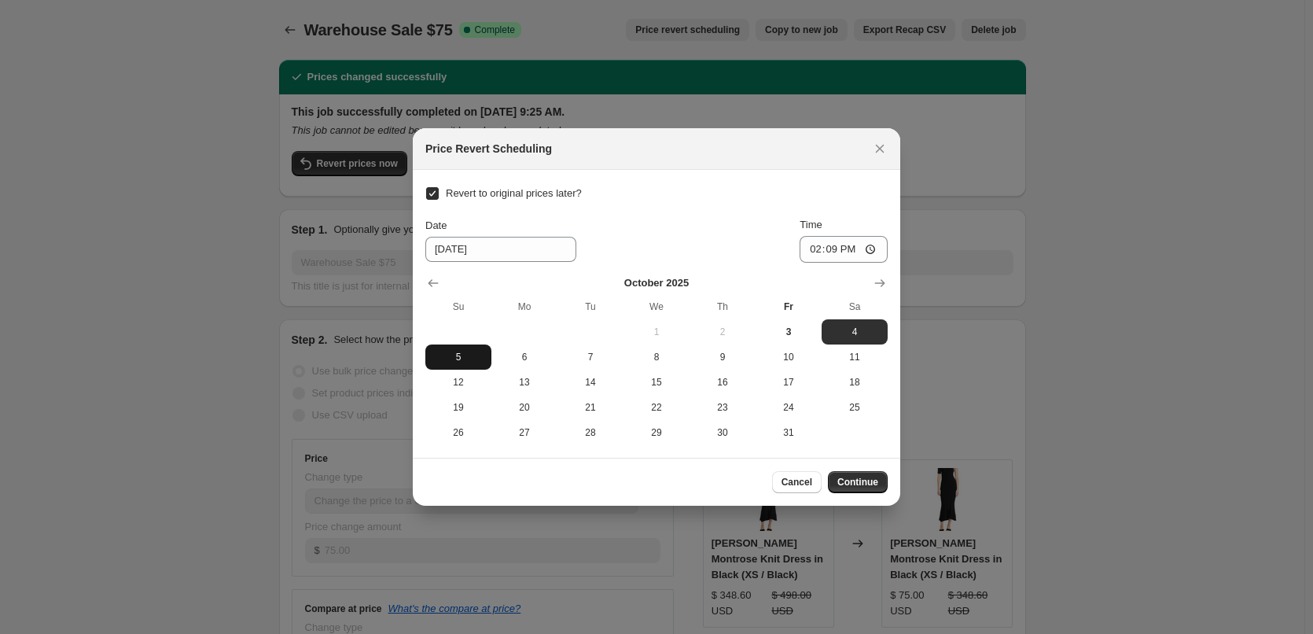
click at [457, 362] on span "5" at bounding box center [458, 357] width 53 height 13
type input "[DATE]"
click at [811, 251] on input "14:09" at bounding box center [844, 249] width 88 height 27
type input "23:59"
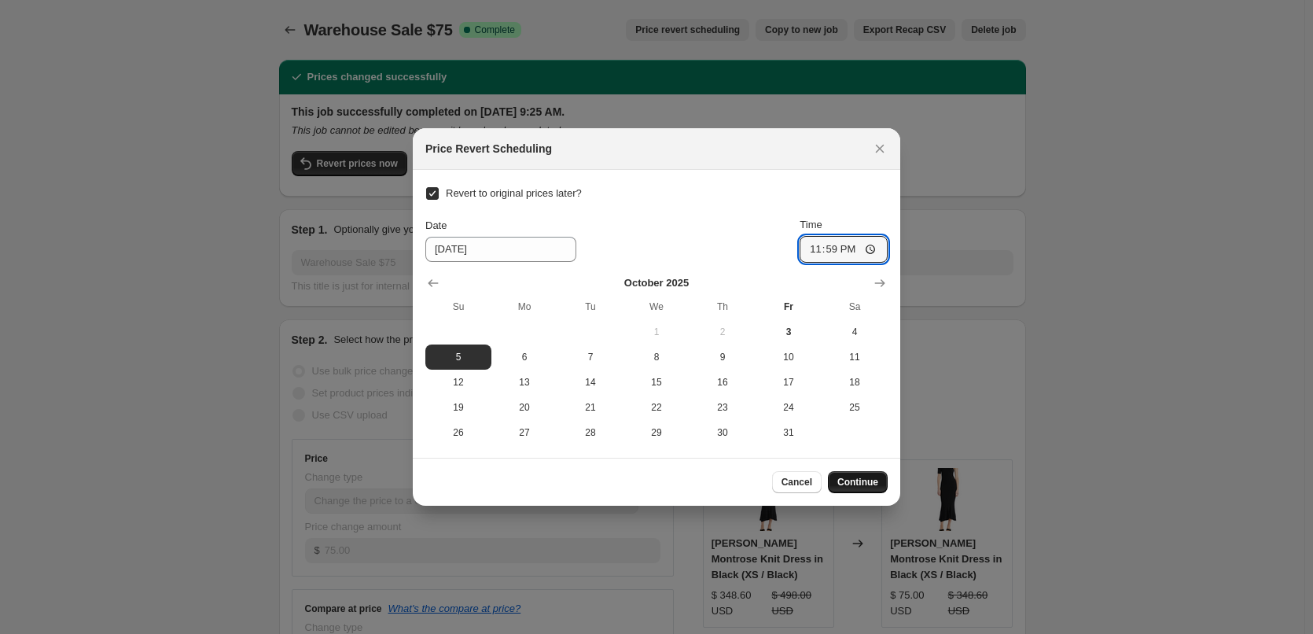
click at [870, 485] on span "Continue" at bounding box center [857, 482] width 41 height 13
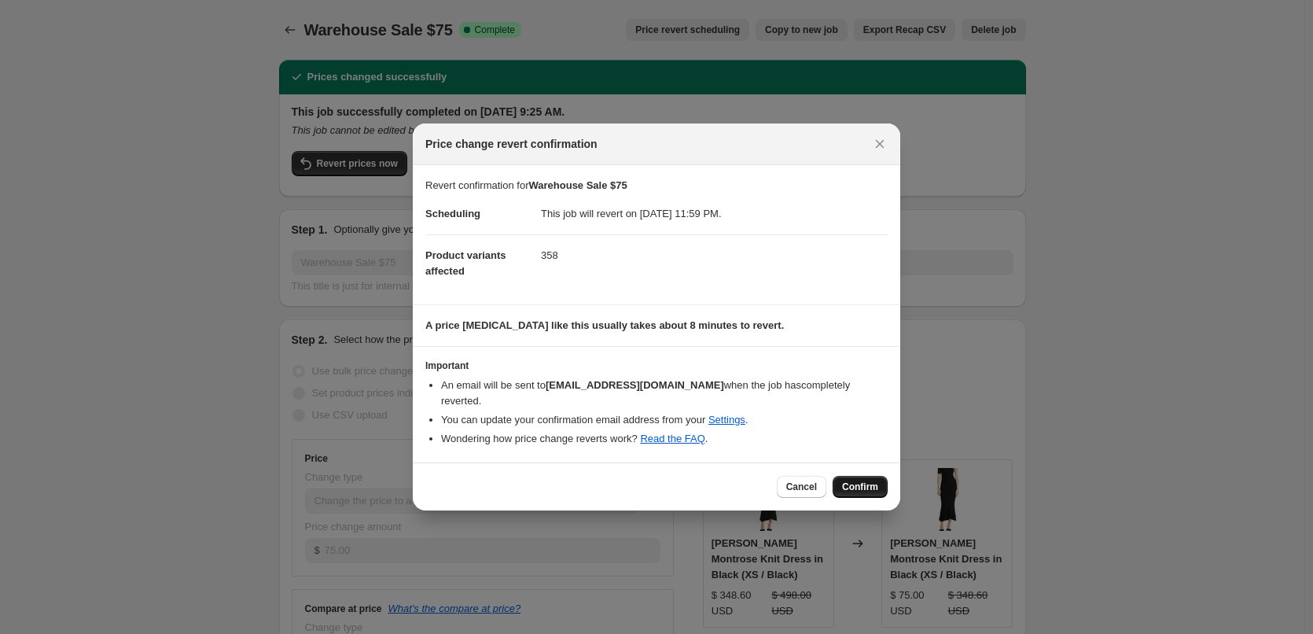
click at [837, 476] on button "Confirm" at bounding box center [860, 487] width 55 height 22
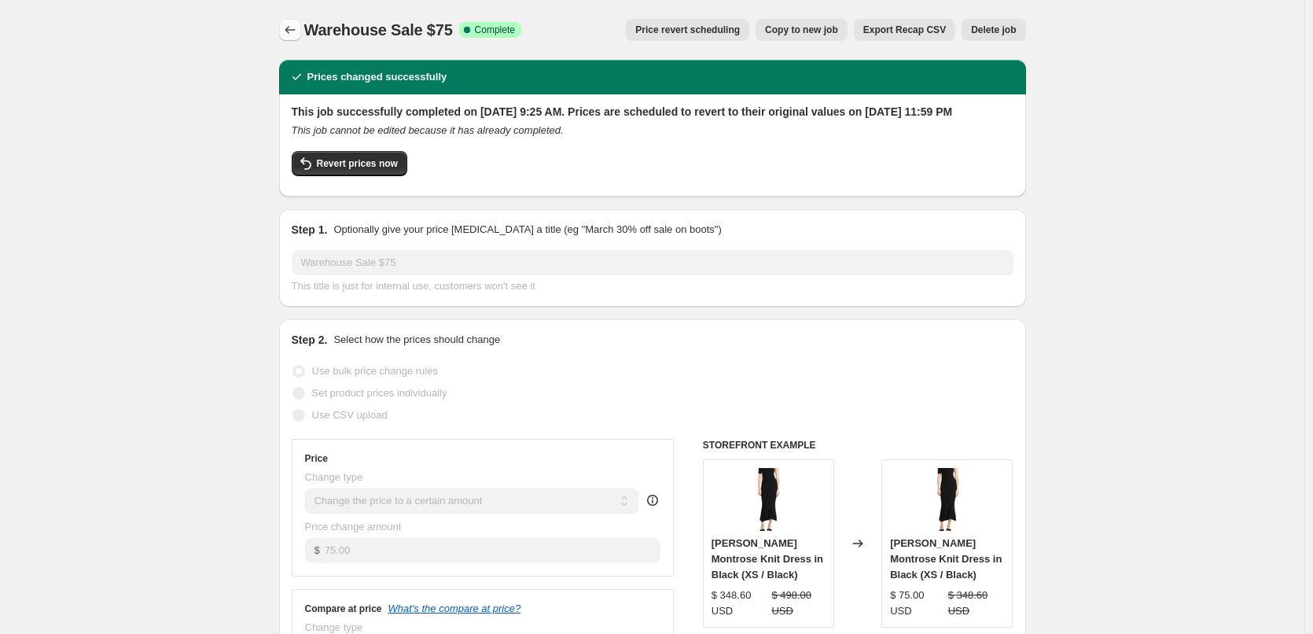
click at [296, 31] on icon "Price change jobs" at bounding box center [290, 30] width 16 height 16
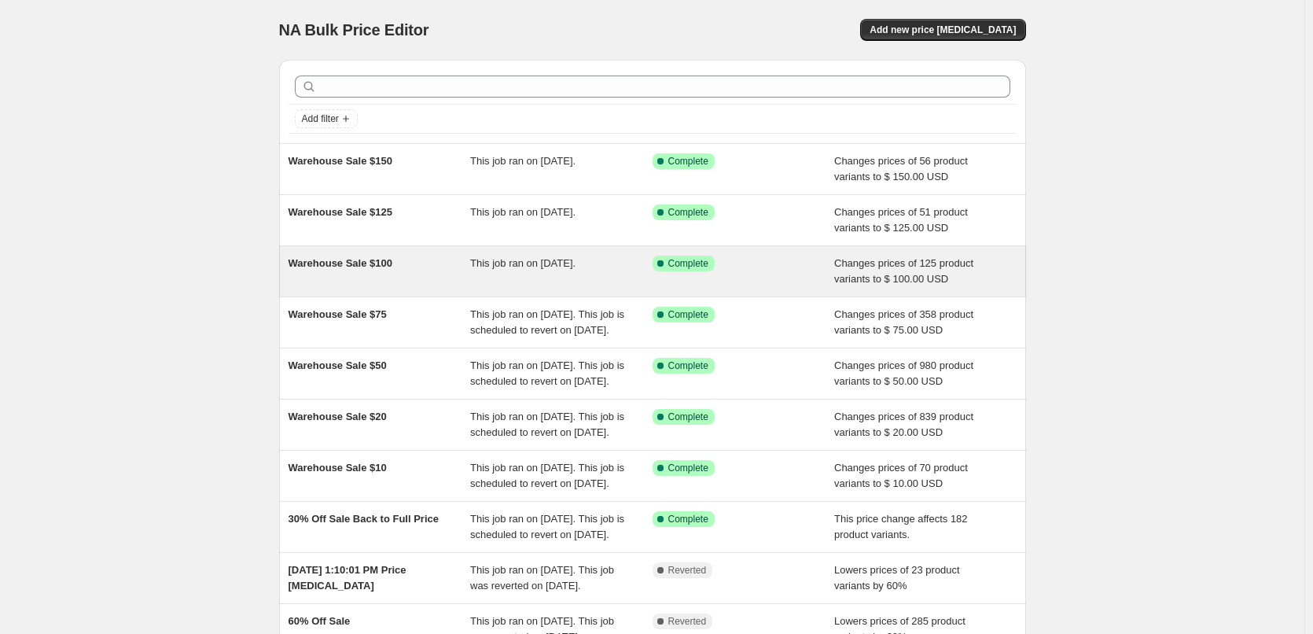
click at [347, 268] on span "Warehouse Sale $100" at bounding box center [341, 263] width 104 height 12
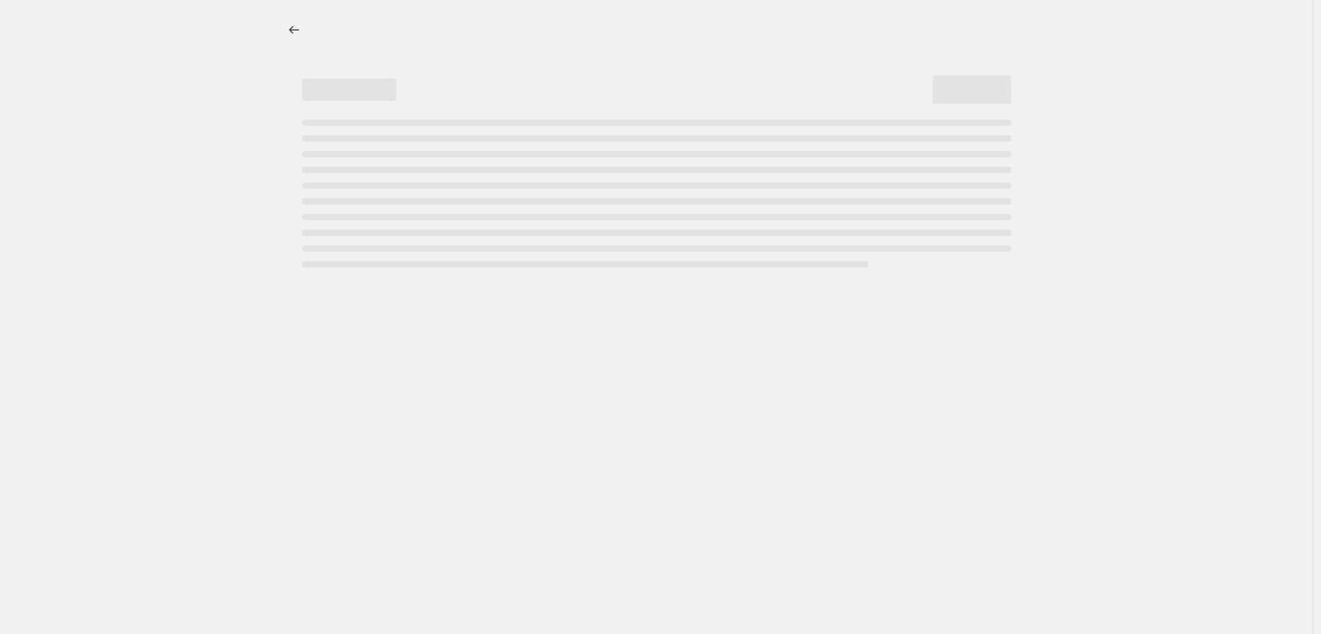
select select "collection"
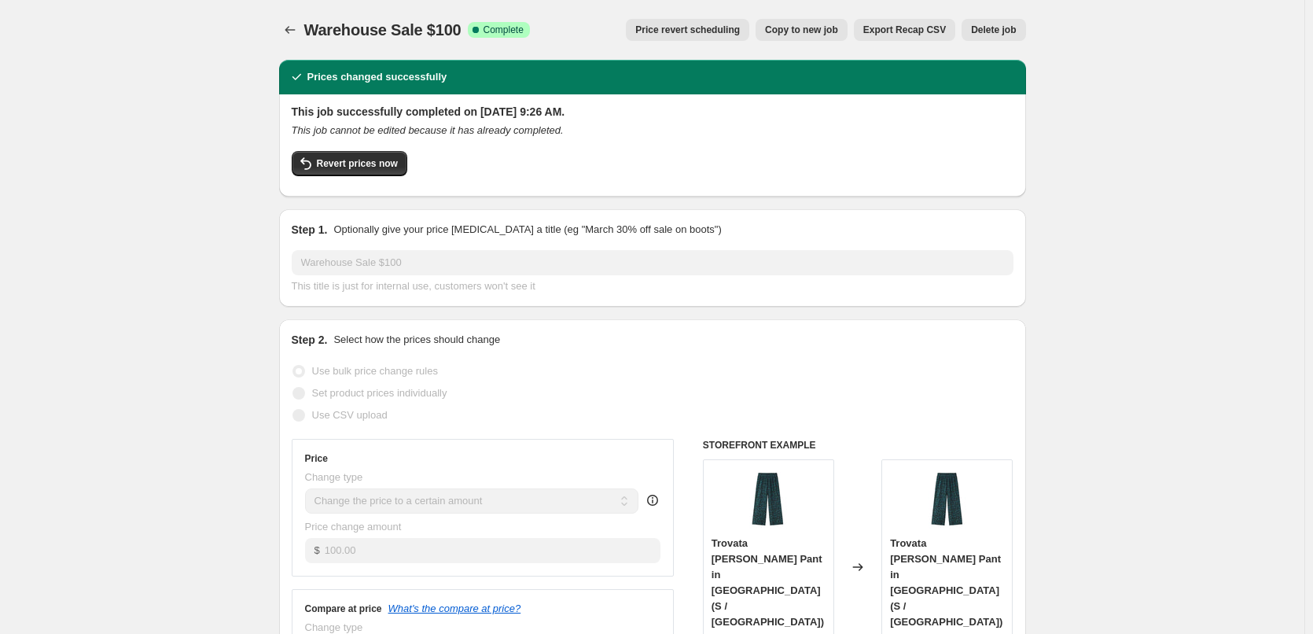
click at [700, 31] on span "Price revert scheduling" at bounding box center [687, 30] width 105 height 13
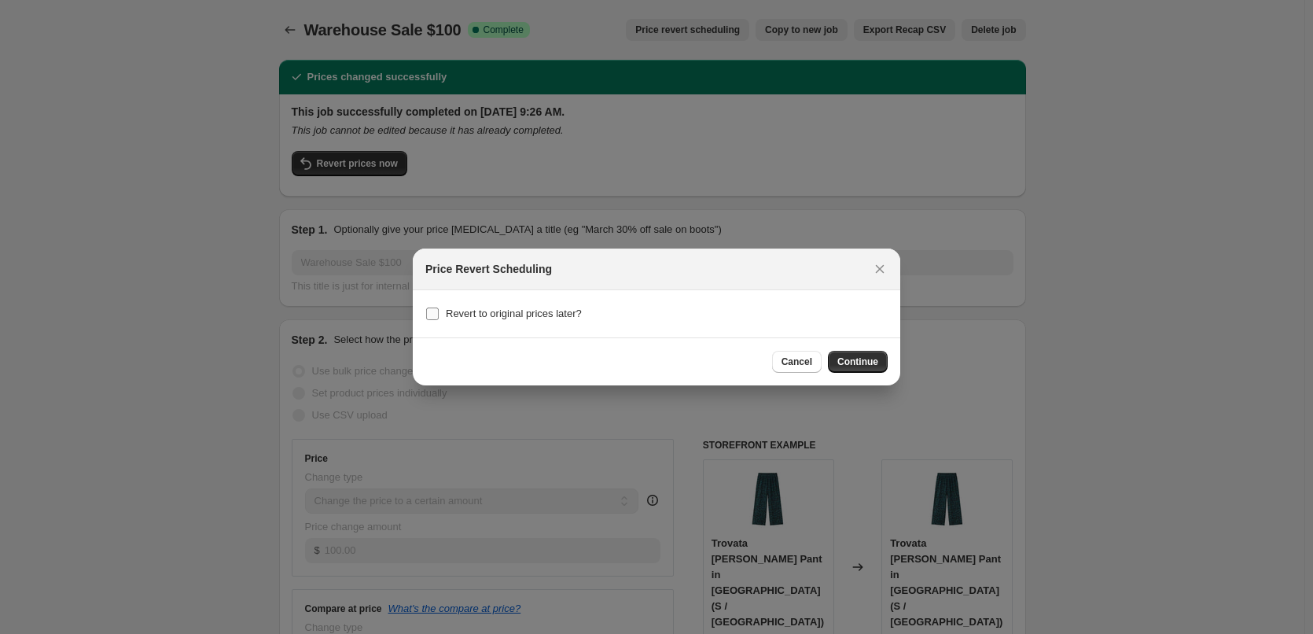
click at [428, 312] on input "Revert to original prices later?" at bounding box center [432, 313] width 13 height 13
checkbox input "true"
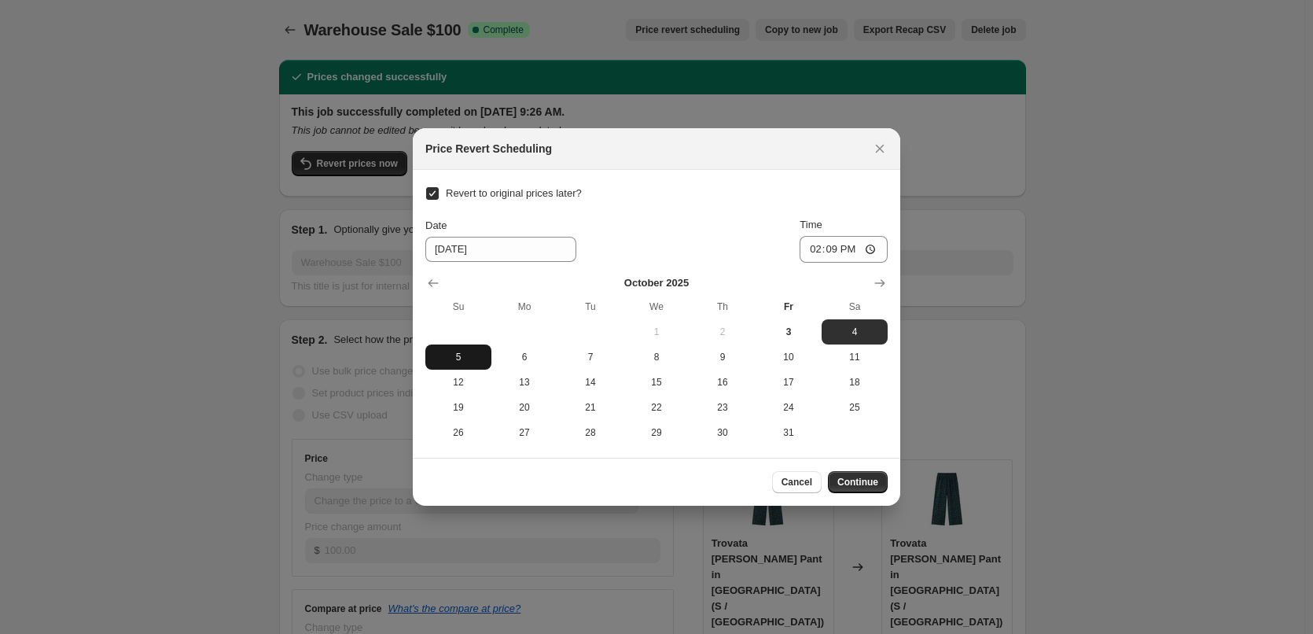
click at [453, 351] on span "5" at bounding box center [458, 357] width 53 height 13
type input "[DATE]"
click at [811, 250] on input "14:09" at bounding box center [844, 249] width 88 height 27
type input "23:59"
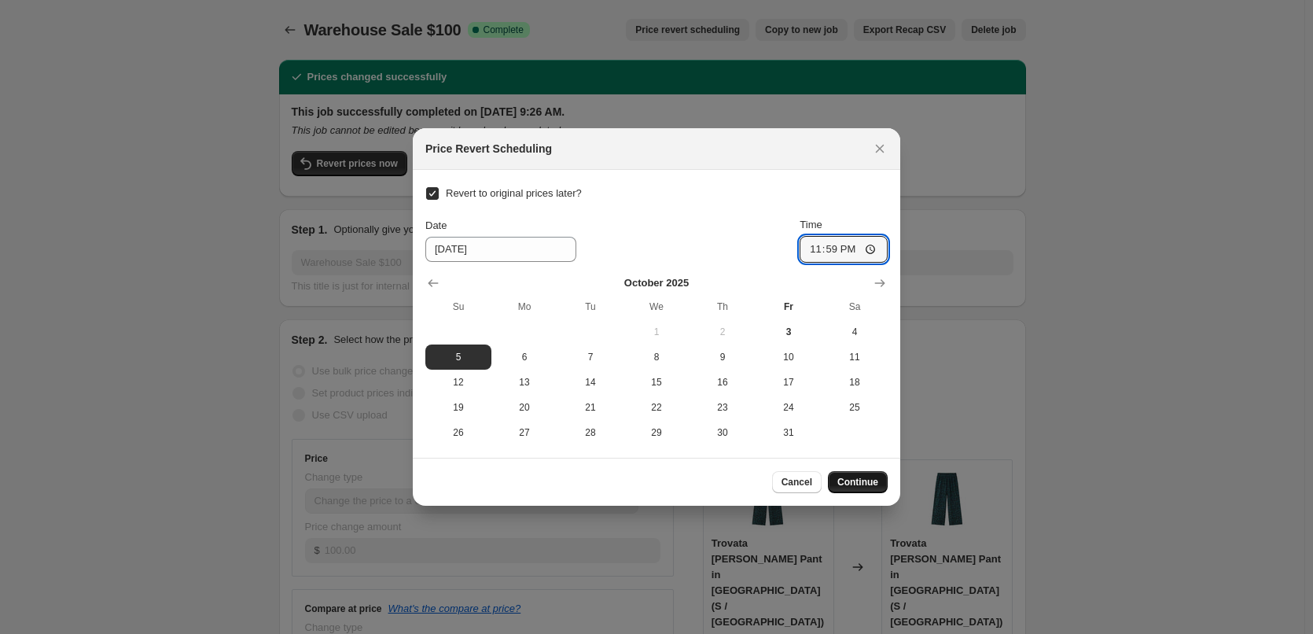
click at [867, 481] on span "Continue" at bounding box center [857, 482] width 41 height 13
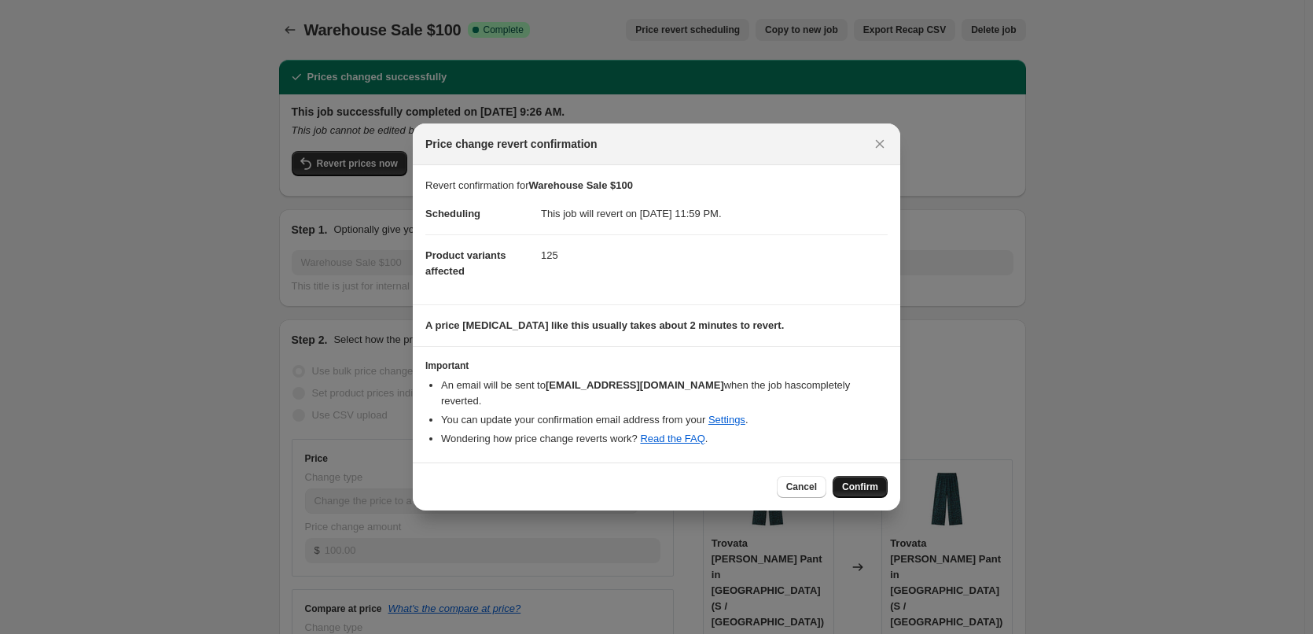
click at [861, 480] on span "Confirm" at bounding box center [860, 486] width 36 height 13
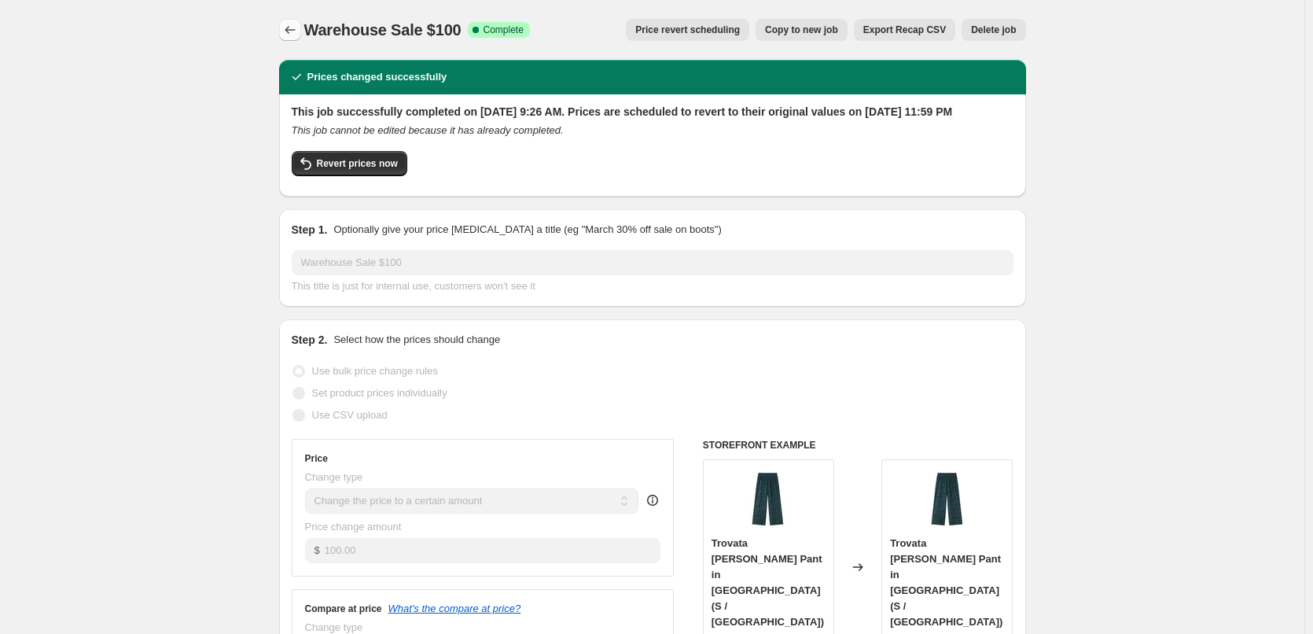
click at [297, 32] on icon "Price change jobs" at bounding box center [290, 30] width 16 height 16
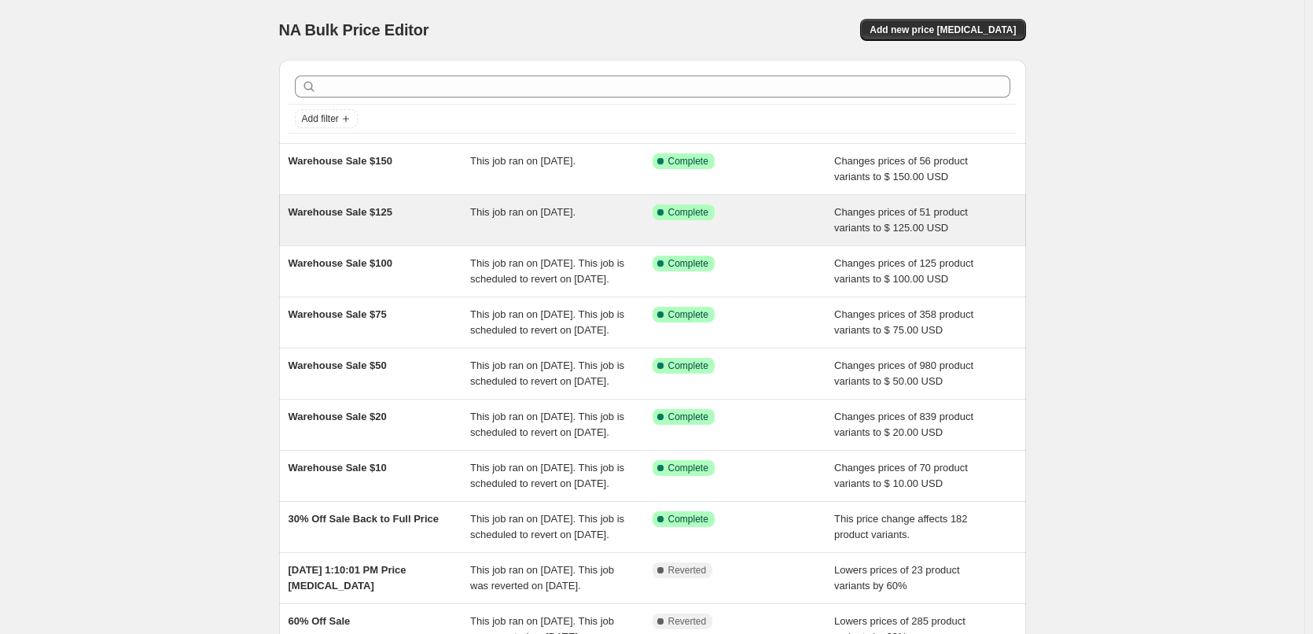
click at [340, 208] on span "Warehouse Sale $125" at bounding box center [341, 212] width 104 height 12
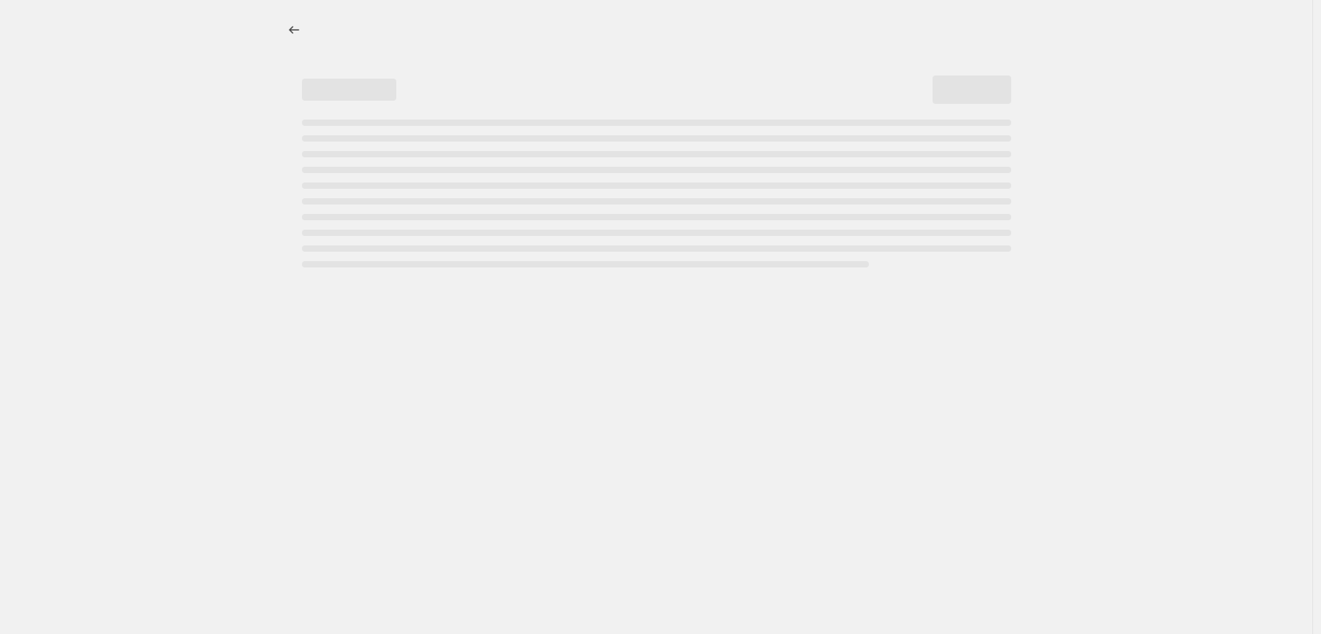
select select "collection"
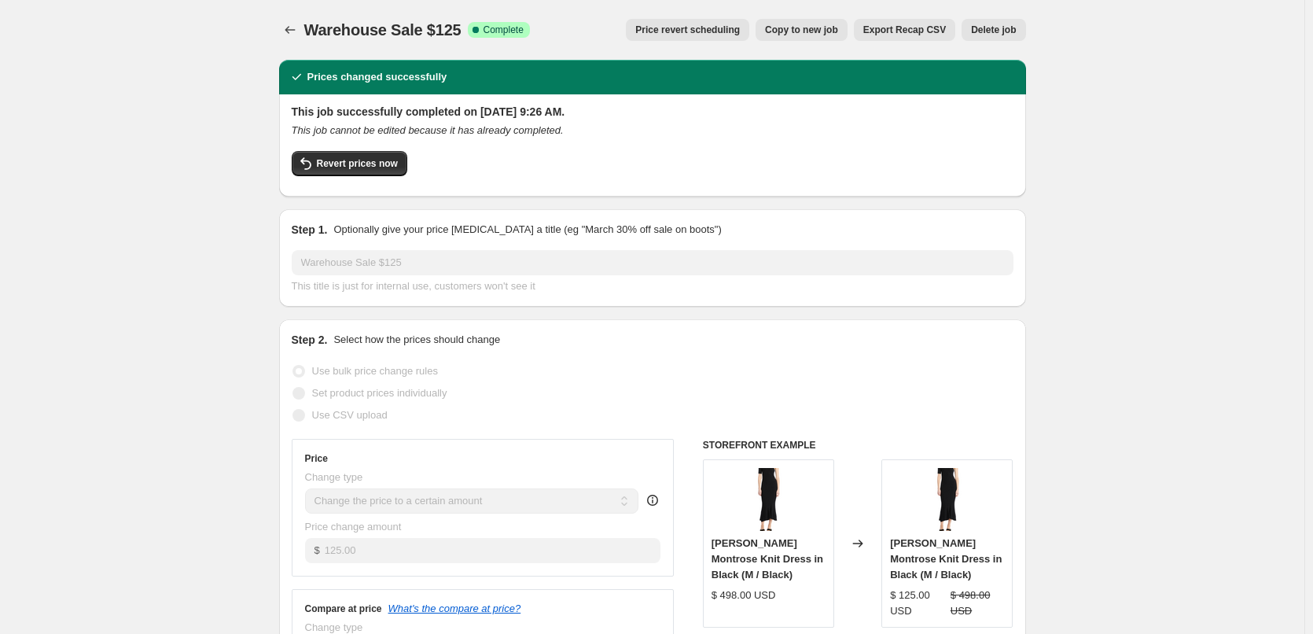
click at [719, 27] on span "Price revert scheduling" at bounding box center [687, 30] width 105 height 13
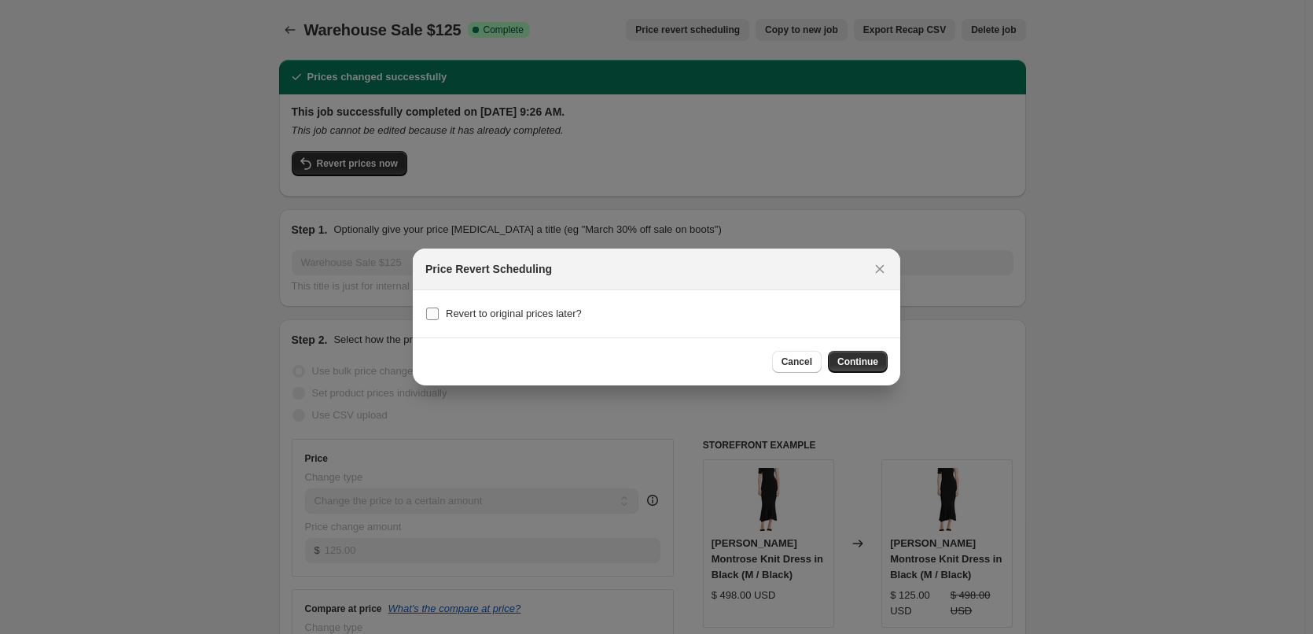
click at [463, 313] on span "Revert to original prices later?" at bounding box center [514, 313] width 136 height 12
click at [439, 313] on input "Revert to original prices later?" at bounding box center [432, 313] width 13 height 13
checkbox input "true"
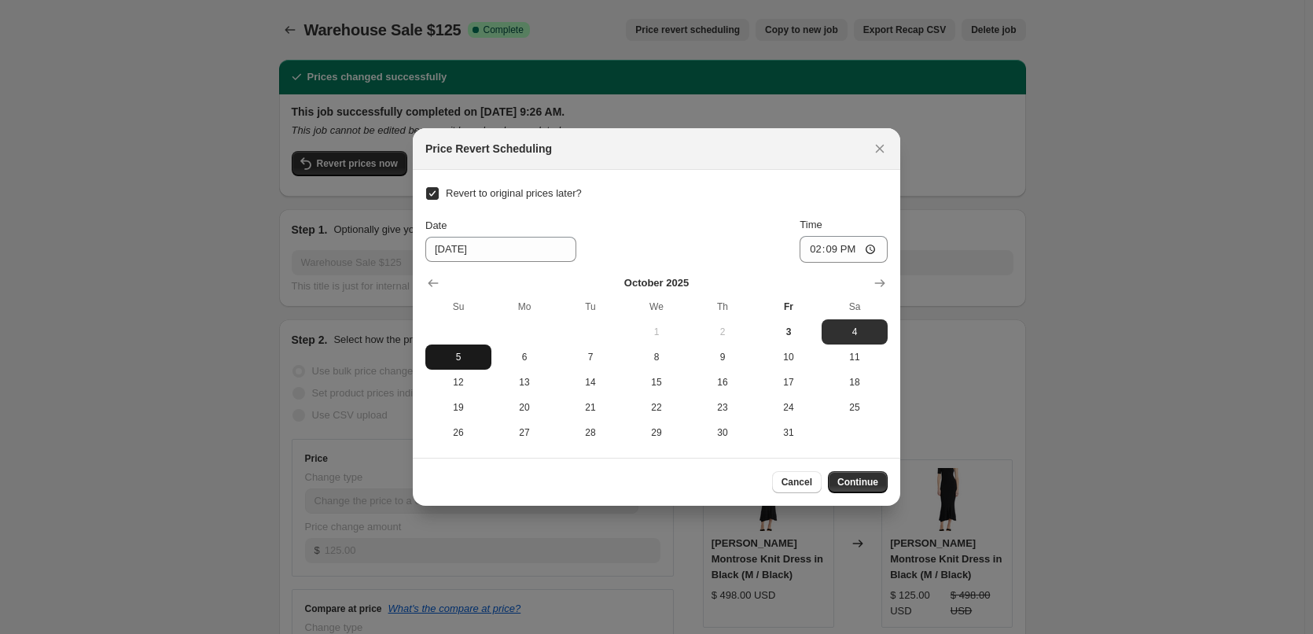
click at [469, 355] on span "5" at bounding box center [458, 357] width 53 height 13
type input "[DATE]"
click at [814, 255] on input "14:09" at bounding box center [844, 249] width 88 height 27
type input "23:59"
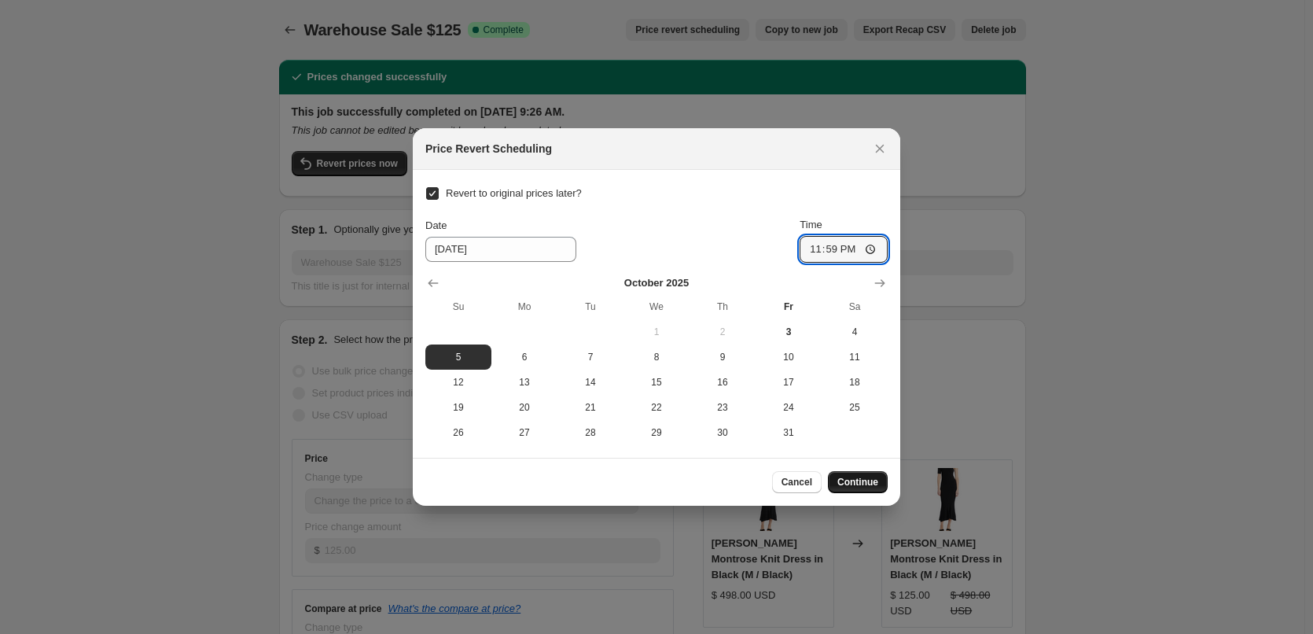
click at [865, 484] on span "Continue" at bounding box center [857, 482] width 41 height 13
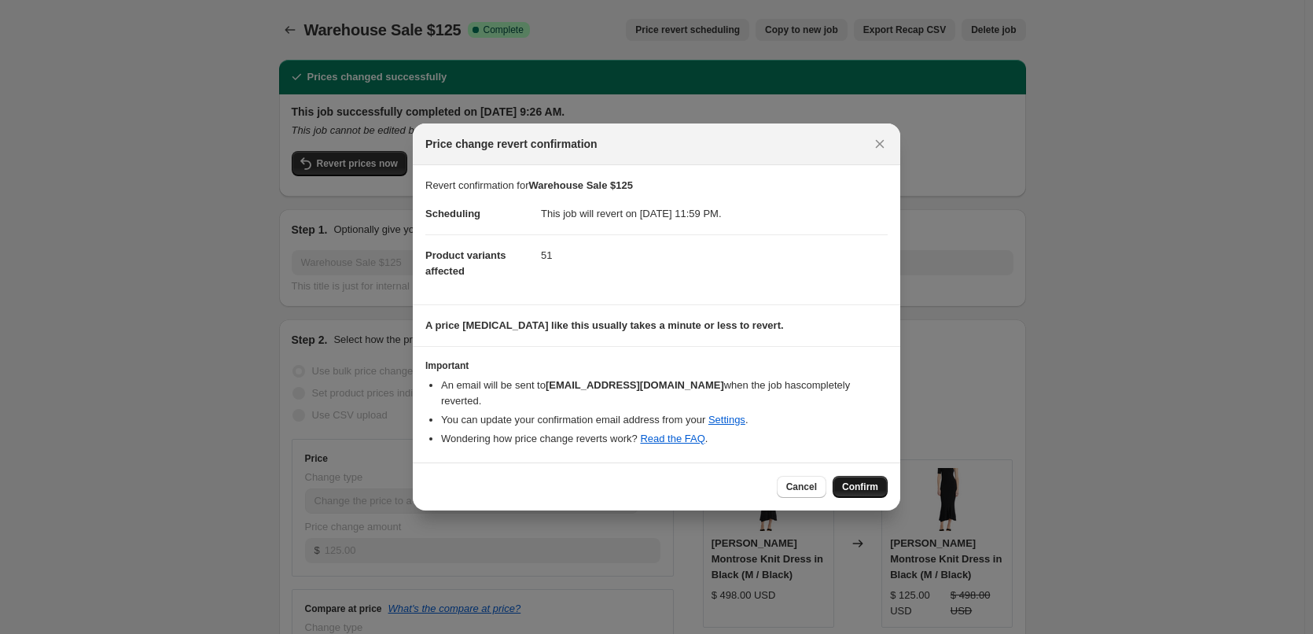
click at [851, 480] on span "Confirm" at bounding box center [860, 486] width 36 height 13
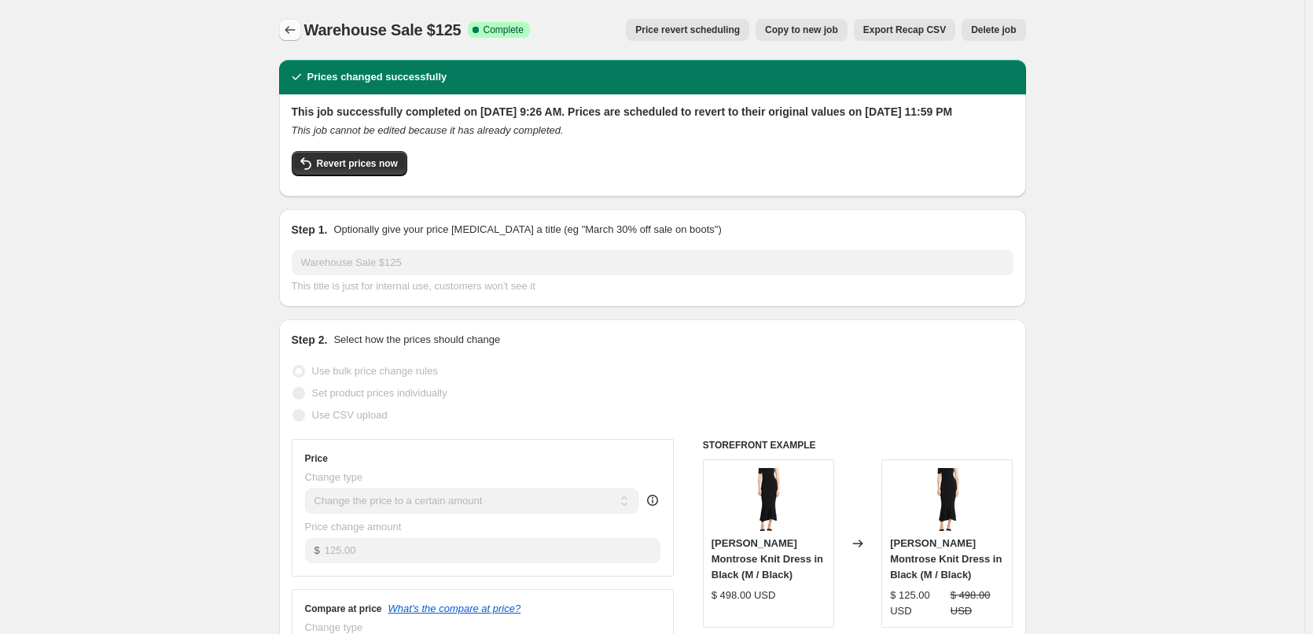
click at [295, 28] on icon "Price change jobs" at bounding box center [290, 30] width 16 height 16
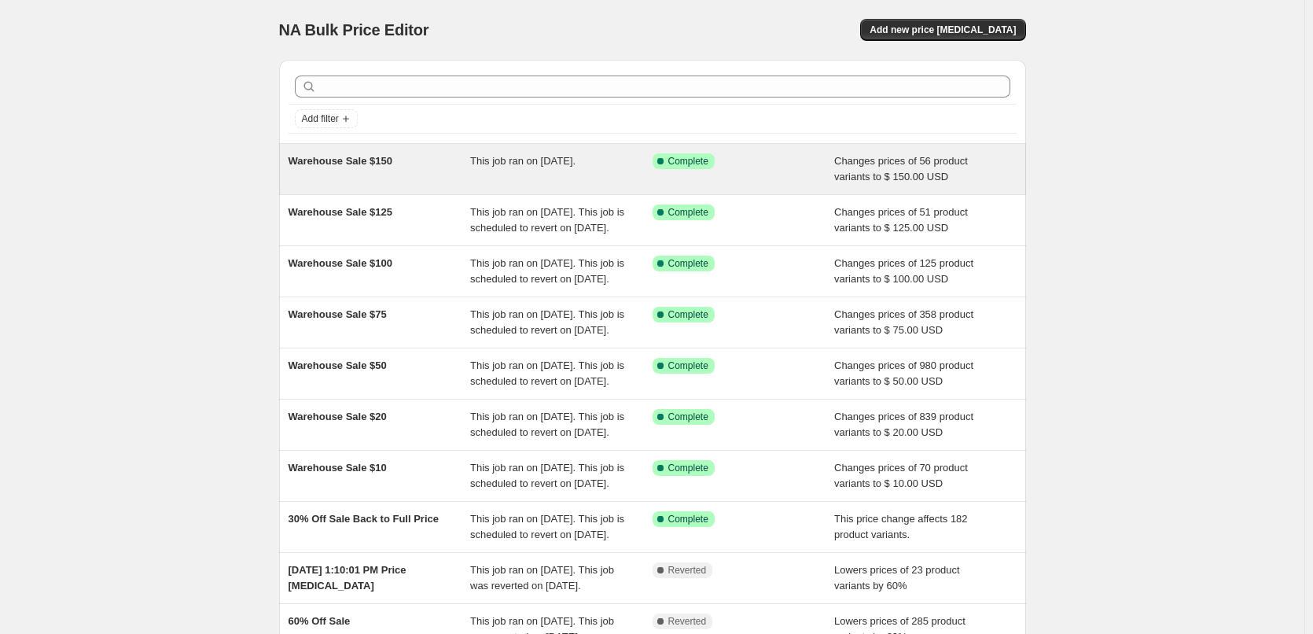
click at [349, 164] on span "Warehouse Sale $150" at bounding box center [341, 161] width 104 height 12
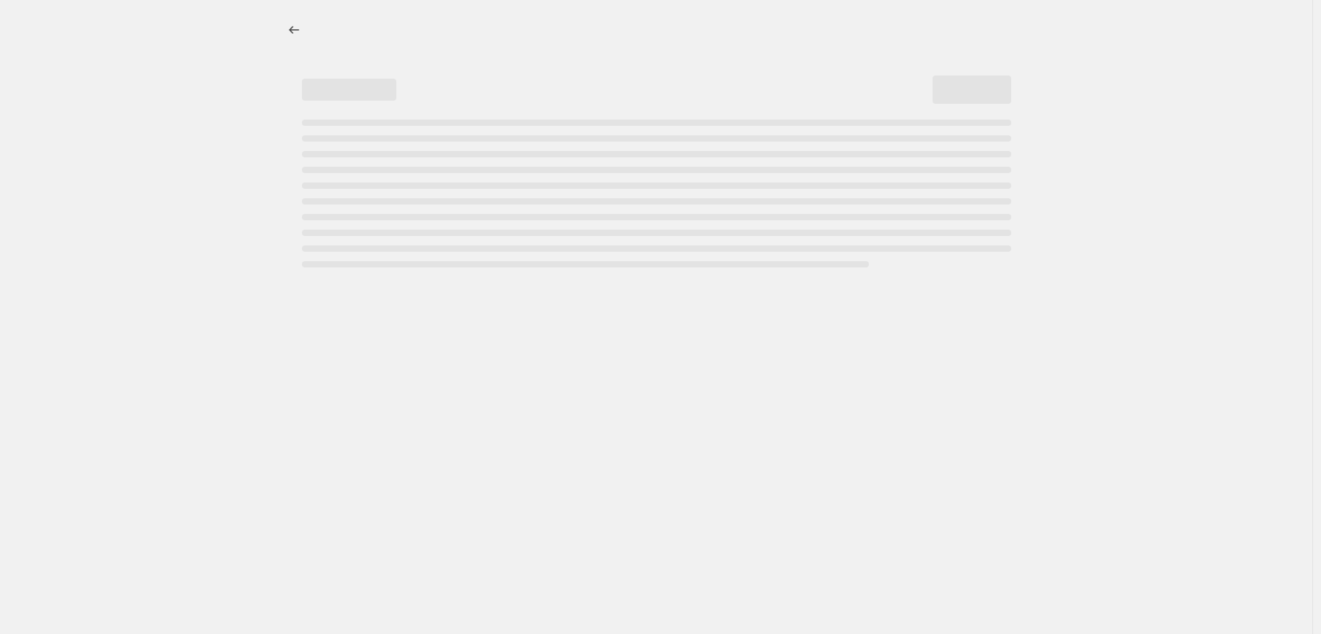
select select "collection"
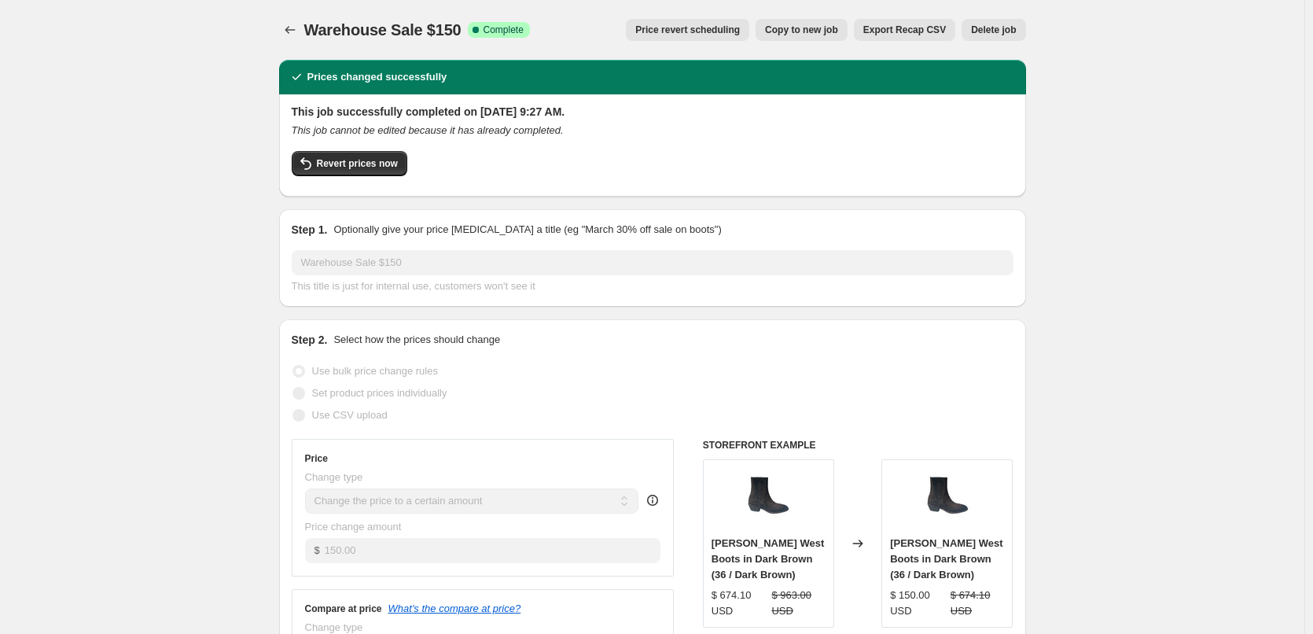
click at [720, 40] on button "Price revert scheduling" at bounding box center [687, 30] width 123 height 22
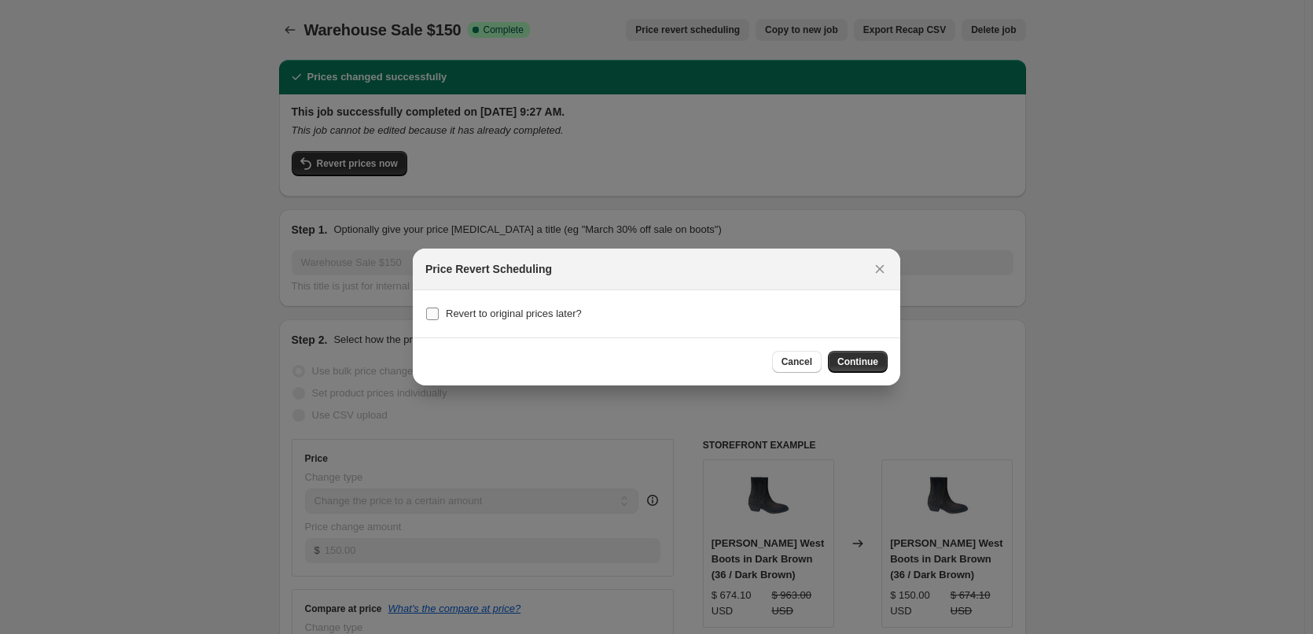
click at [509, 313] on span "Revert to original prices later?" at bounding box center [514, 313] width 136 height 12
click at [439, 313] on input "Revert to original prices later?" at bounding box center [432, 313] width 13 height 13
checkbox input "true"
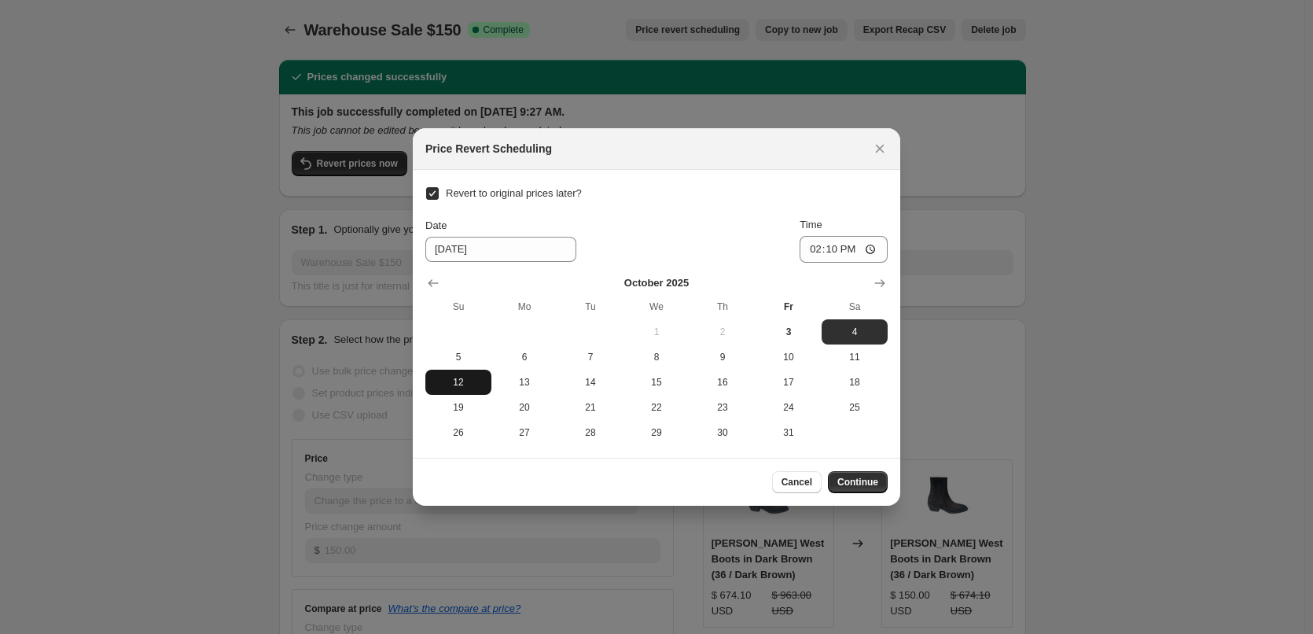
click at [460, 370] on tbody "1 2 3 4 5 6 7 8 9 10 11 12 13 14 15 16 17 18 19 20 21 22 23 24 25 26 27 28 29 3…" at bounding box center [656, 382] width 462 height 126
click at [452, 357] on span "5" at bounding box center [458, 357] width 53 height 13
type input "[DATE]"
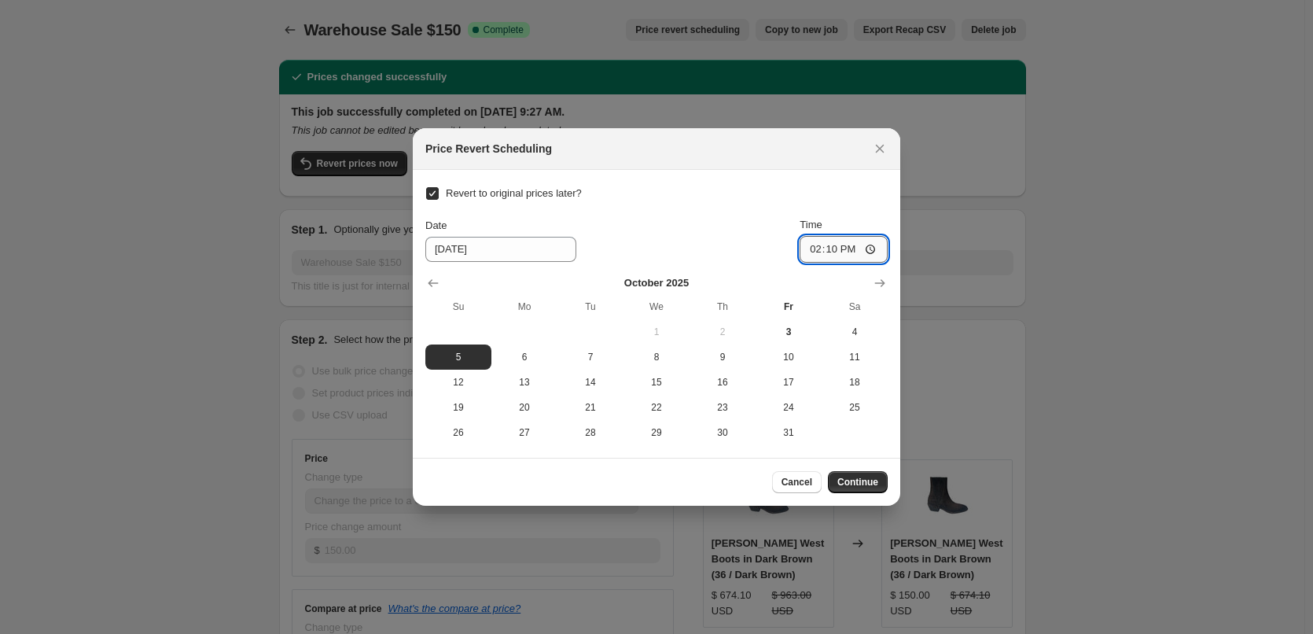
click at [820, 246] on input "14:10" at bounding box center [844, 249] width 88 height 27
type input "23:59"
click at [873, 485] on span "Continue" at bounding box center [857, 482] width 41 height 13
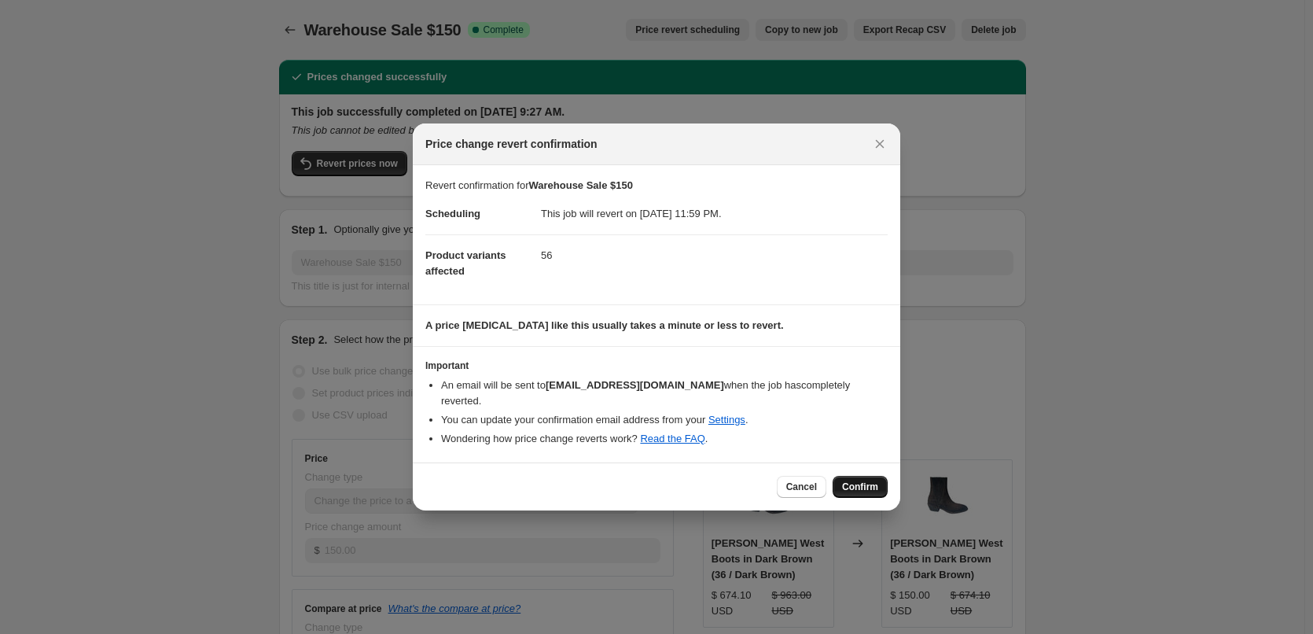
click at [866, 480] on span "Confirm" at bounding box center [860, 486] width 36 height 13
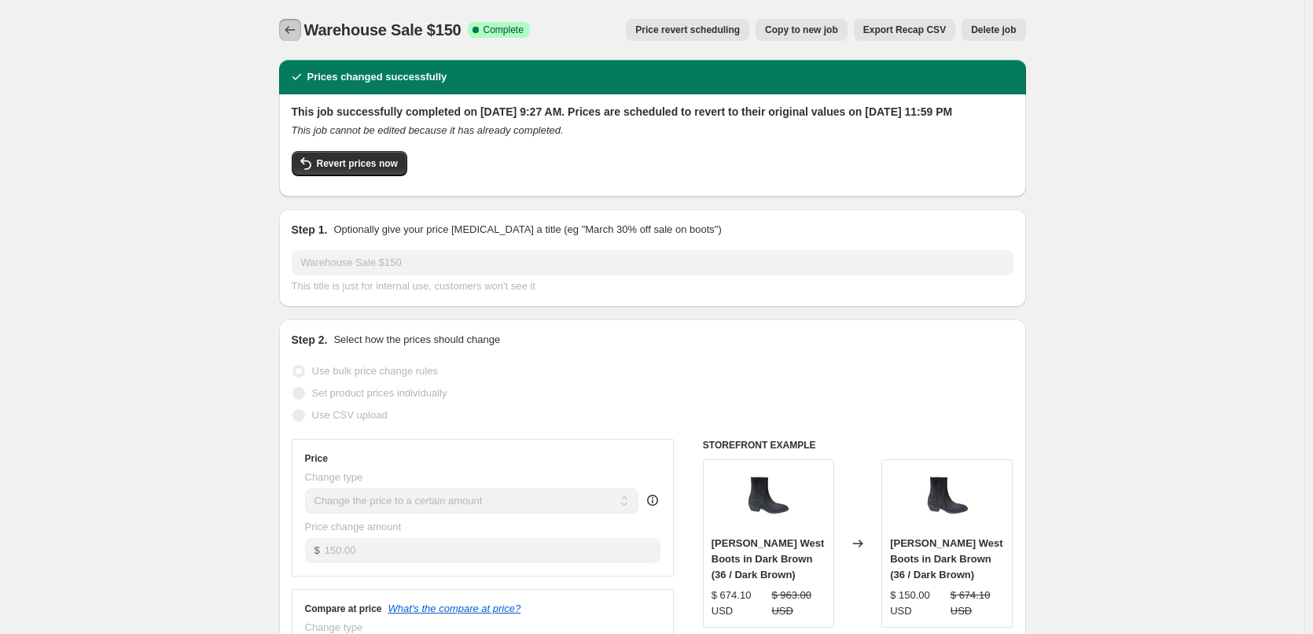
click at [287, 23] on icon "Price change jobs" at bounding box center [290, 30] width 16 height 16
